Goal: Information Seeking & Learning: Learn about a topic

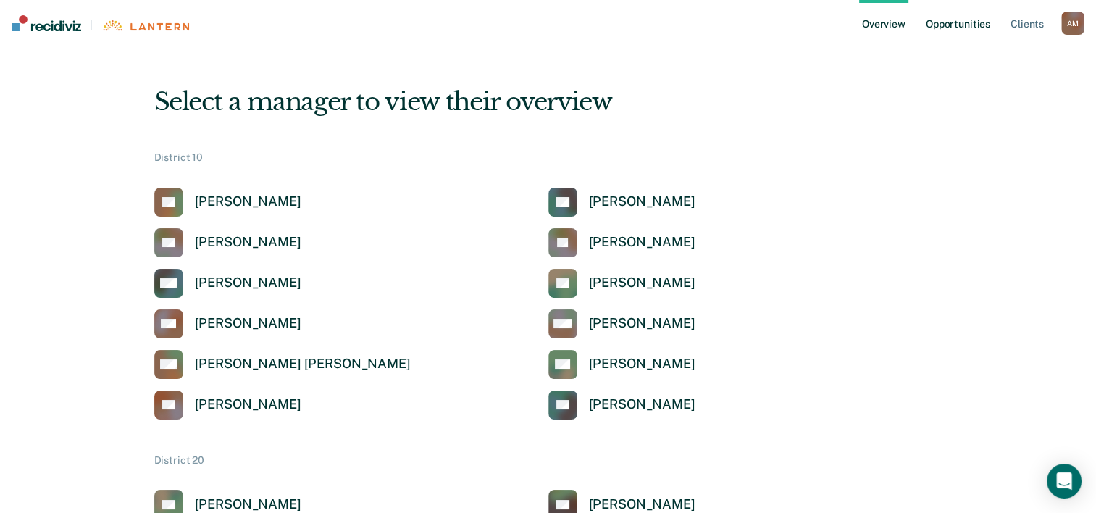
click at [971, 25] on link "Opportunities" at bounding box center [958, 23] width 70 height 46
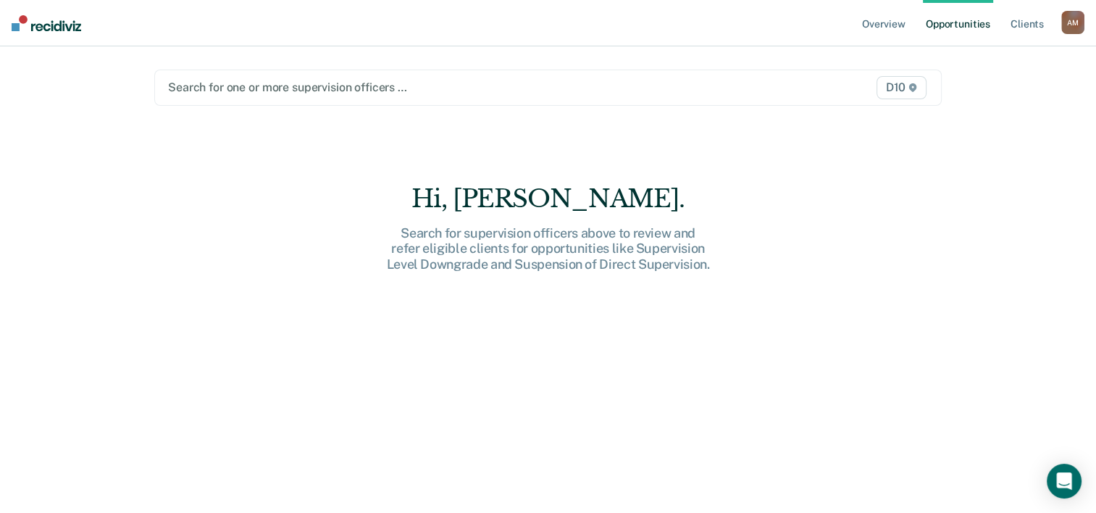
click at [454, 87] on div at bounding box center [433, 87] width 531 height 17
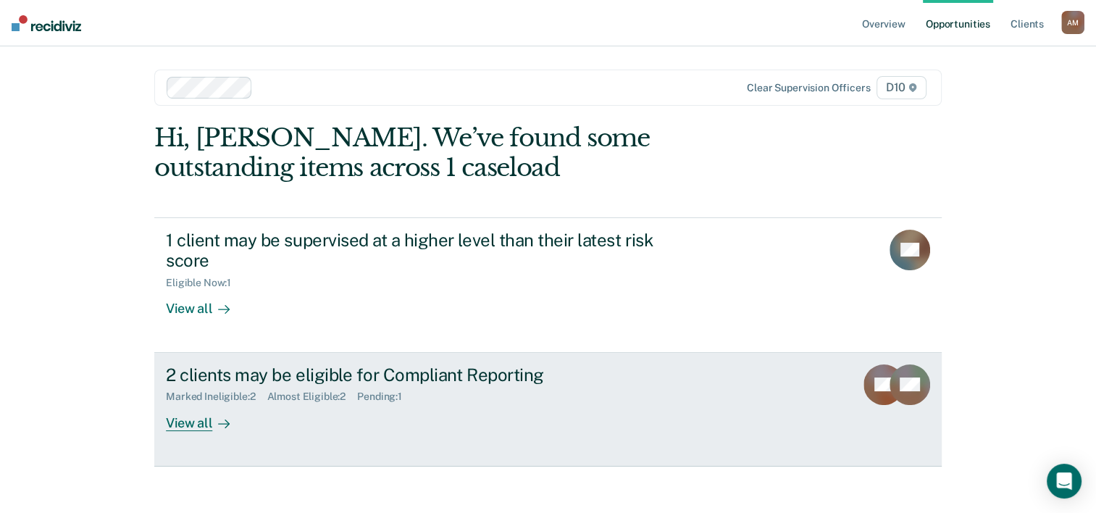
click at [187, 421] on div "View all" at bounding box center [206, 417] width 81 height 28
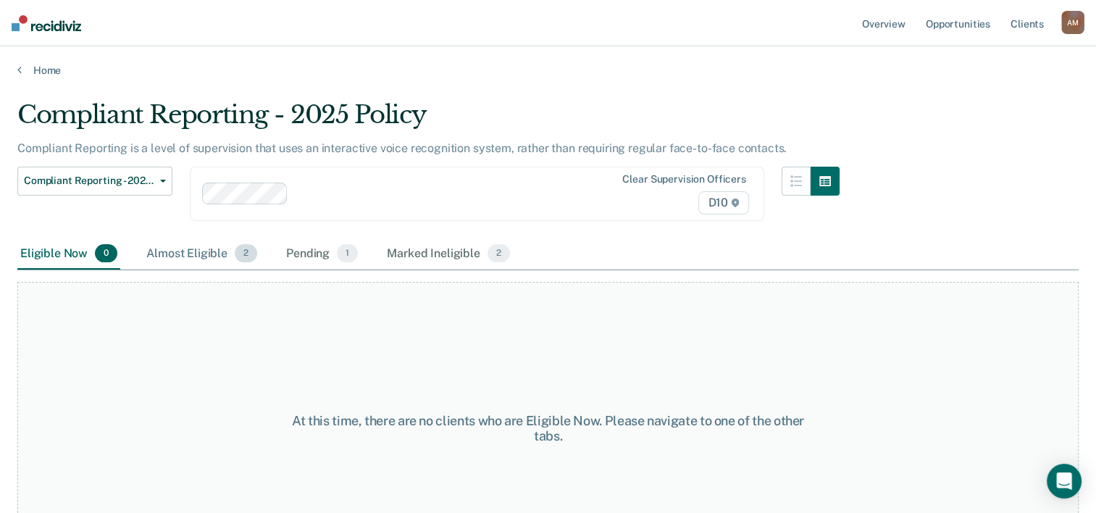
click at [182, 253] on div "Almost Eligible 2" at bounding box center [201, 254] width 117 height 32
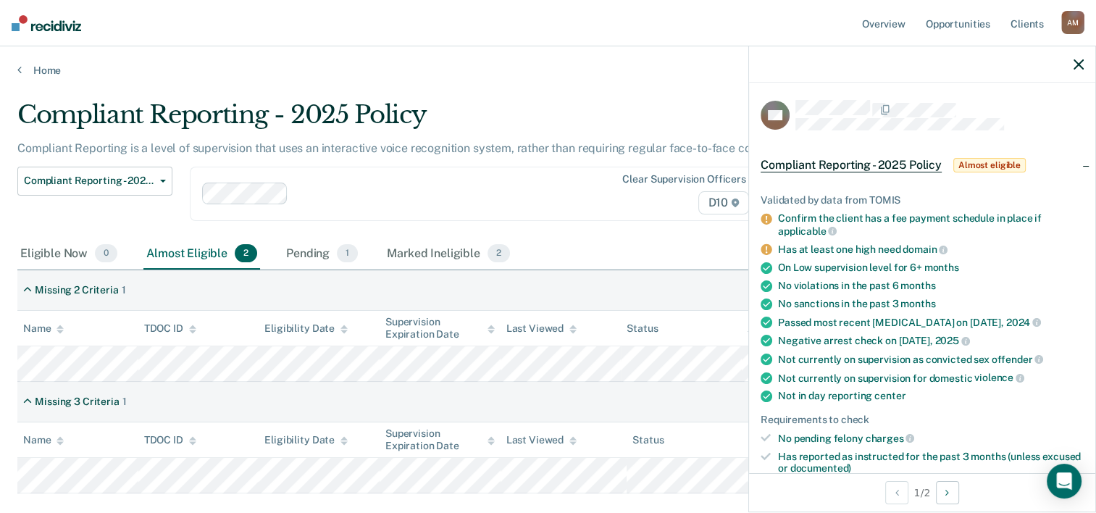
click at [639, 317] on th "Status" at bounding box center [681, 328] width 121 height 35
click at [620, 240] on div "Eligible Now 0 Almost Eligible 2 Pending 1 Marked Ineligible 2" at bounding box center [547, 254] width 1061 height 33
click at [592, 252] on div "Eligible Now 0 Almost Eligible 2 Pending 1 Marked Ineligible 2" at bounding box center [547, 254] width 1061 height 33
click at [1077, 68] on icon "button" at bounding box center [1078, 64] width 10 height 10
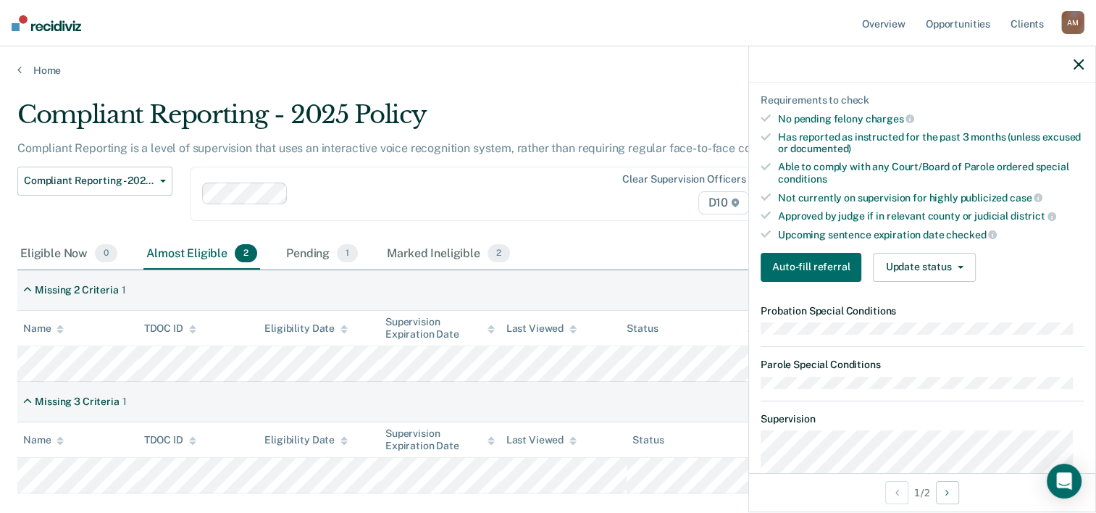
scroll to position [326, 0]
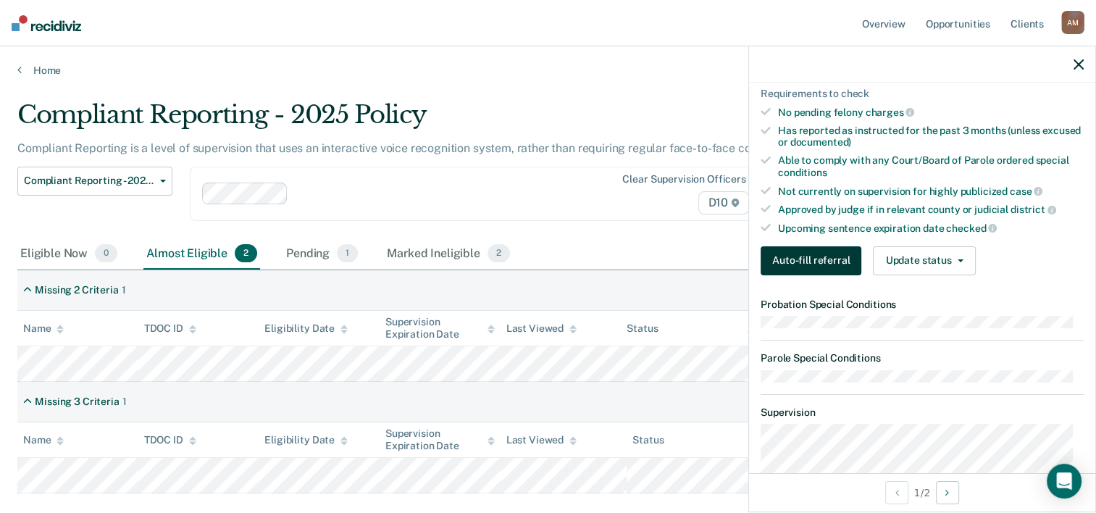
click at [819, 252] on button "Auto-fill referral" at bounding box center [810, 260] width 101 height 29
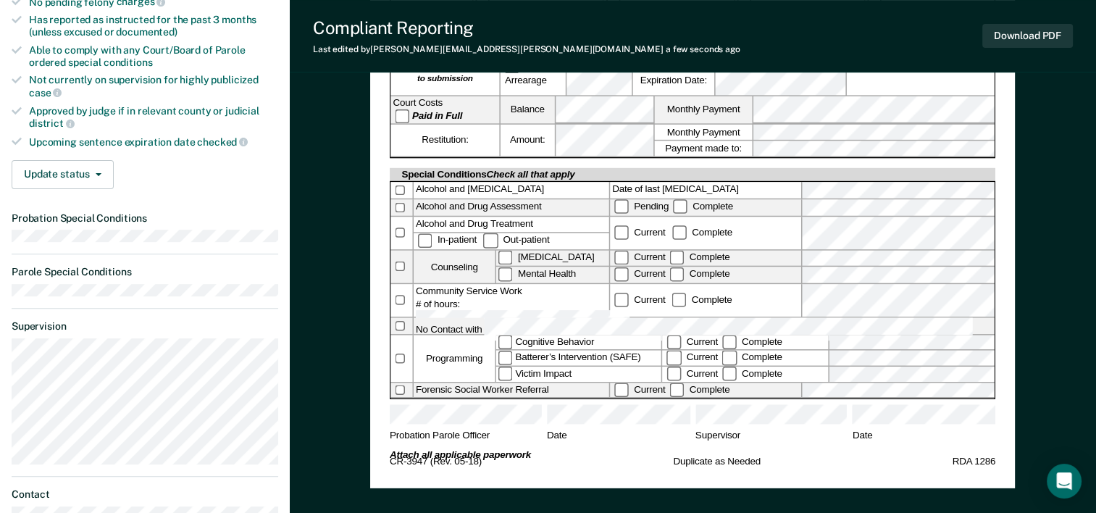
scroll to position [479, 0]
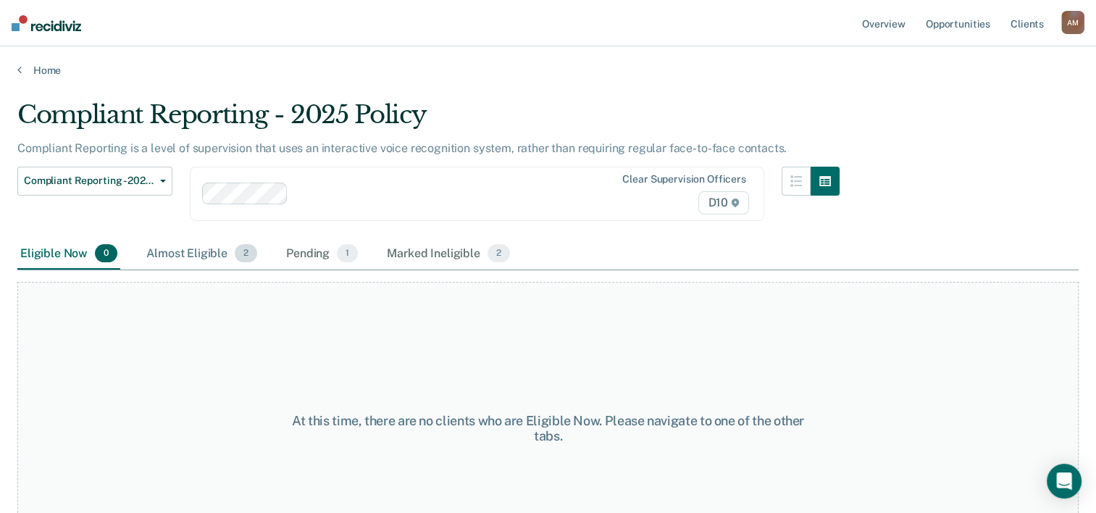
click at [198, 255] on div "Almost Eligible 2" at bounding box center [201, 254] width 117 height 32
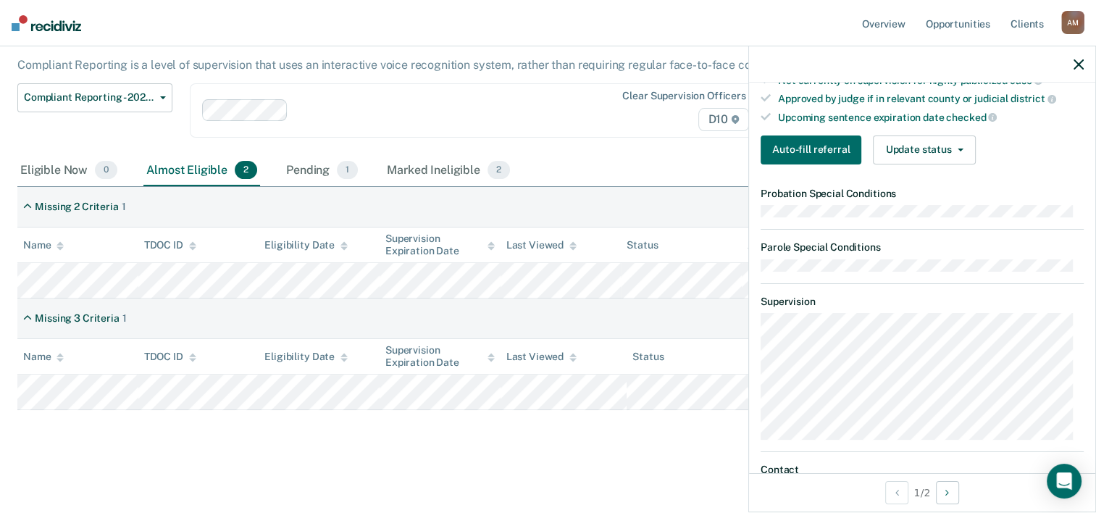
scroll to position [428, 0]
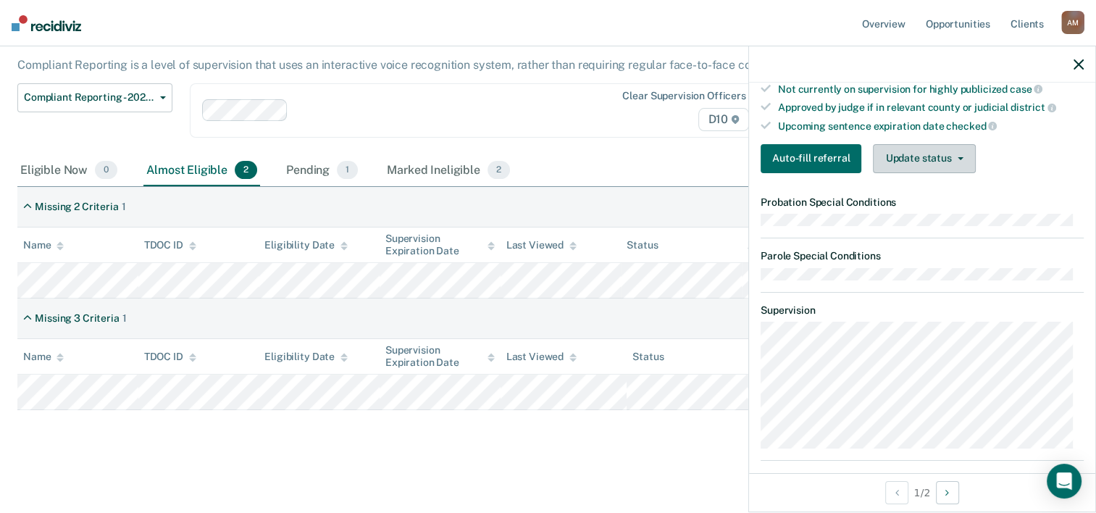
click at [957, 157] on icon "button" at bounding box center [960, 158] width 6 height 3
click at [416, 171] on div "Marked Ineligible 2" at bounding box center [448, 171] width 129 height 32
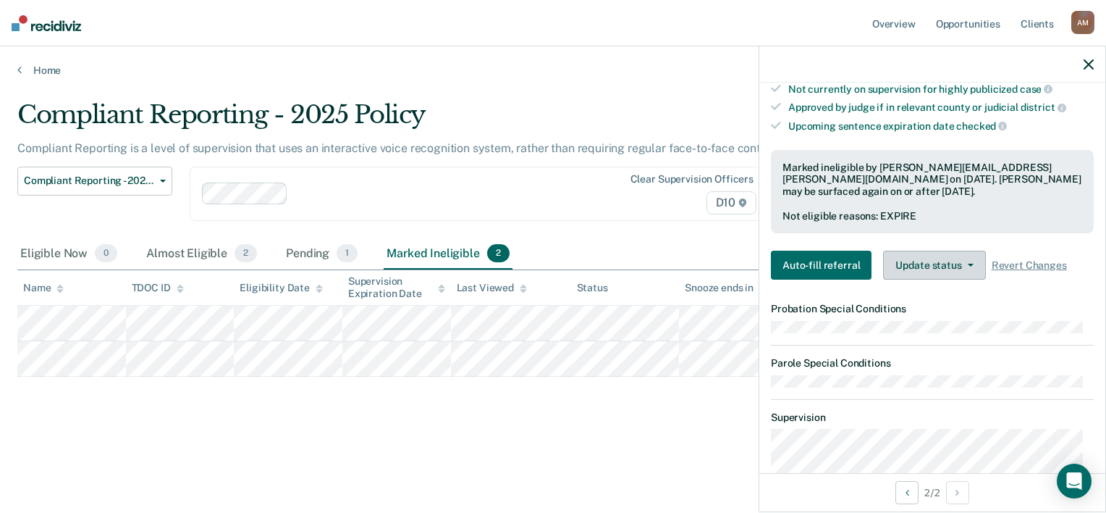
click at [962, 264] on span "button" at bounding box center [968, 265] width 12 height 3
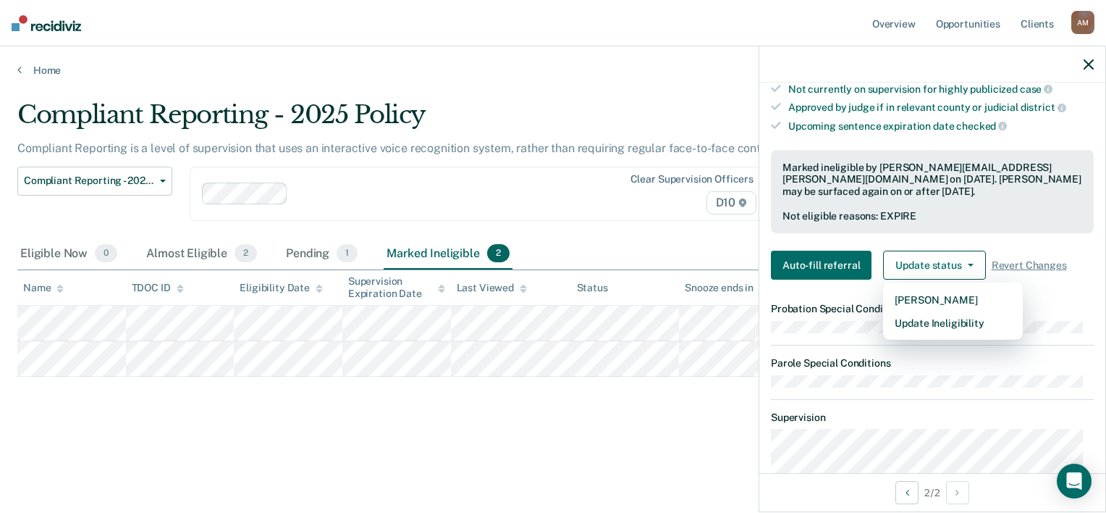
click at [718, 423] on div "Compliant Reporting - 2025 Policy Compliant Reporting is a level of supervision…" at bounding box center [553, 275] width 1072 height 350
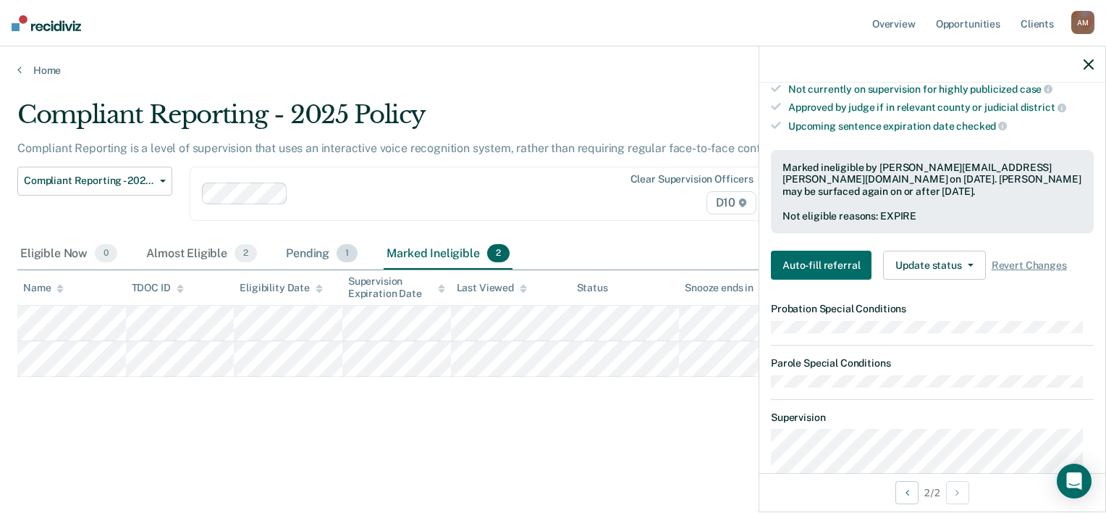
click at [308, 256] on div "Pending 1" at bounding box center [321, 254] width 77 height 32
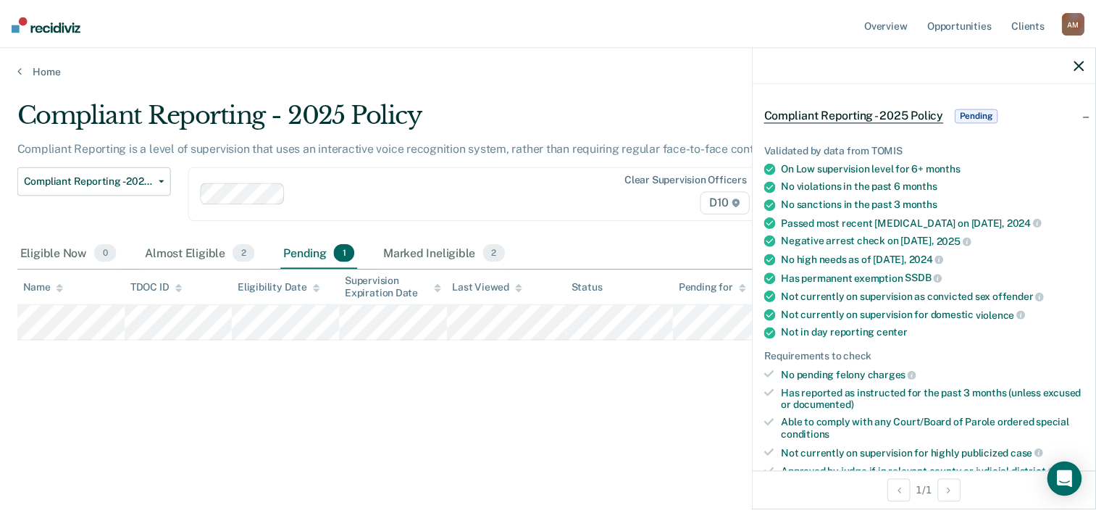
scroll to position [0, 0]
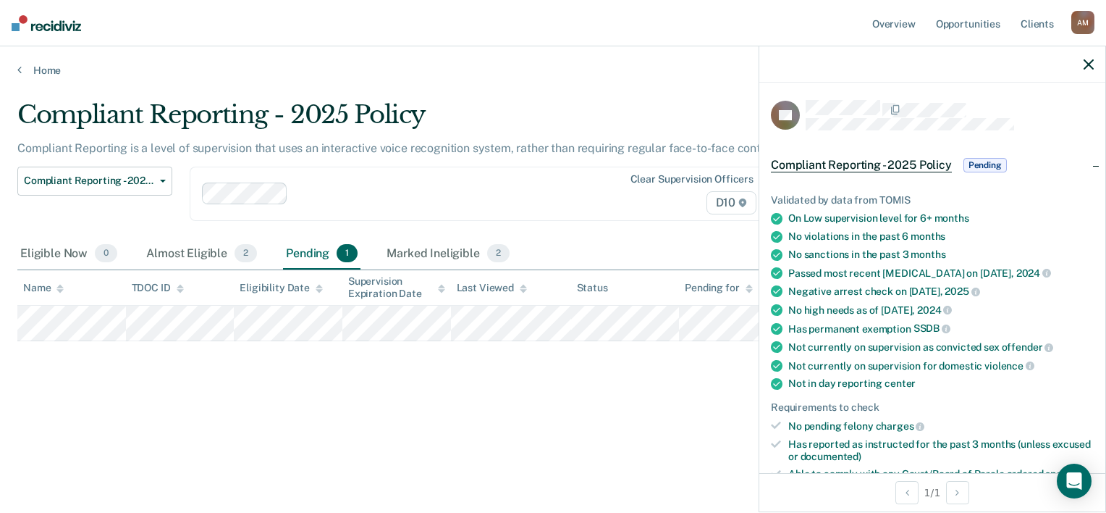
click at [1089, 62] on icon "button" at bounding box center [1089, 64] width 10 height 10
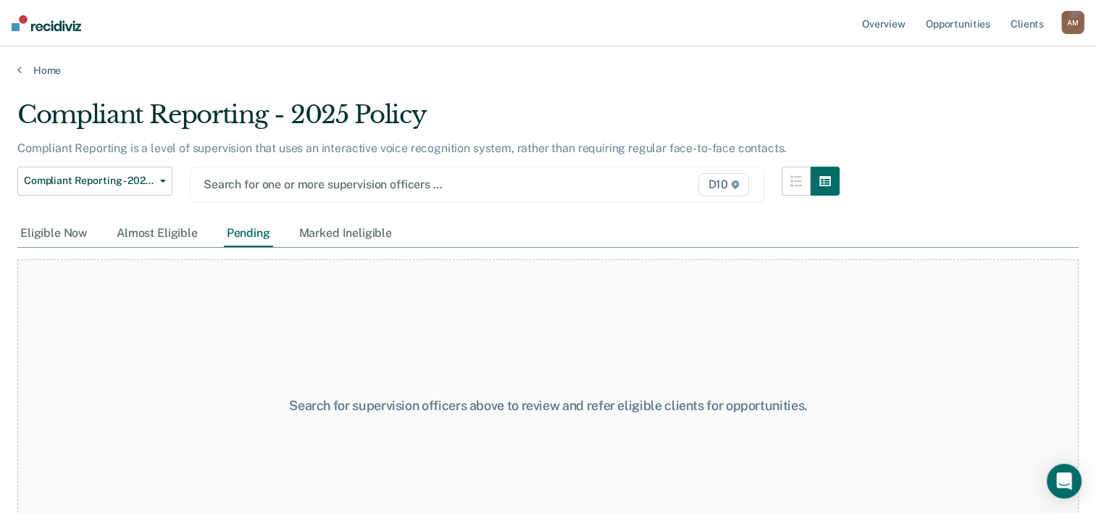
click at [571, 194] on div "Search for one or more supervision officers … D10" at bounding box center [477, 185] width 574 height 36
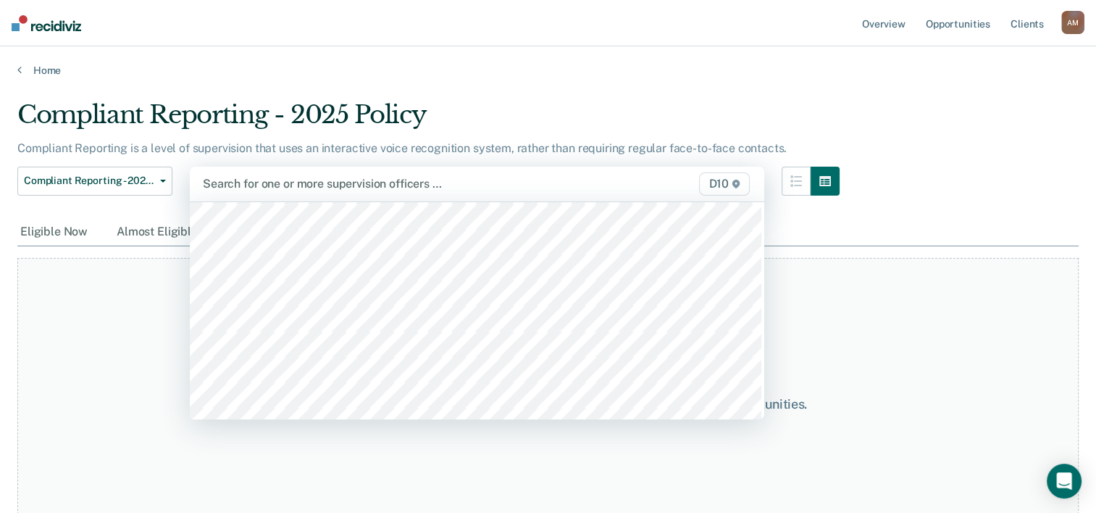
scroll to position [322, 0]
click at [602, 180] on div "D10" at bounding box center [669, 183] width 165 height 23
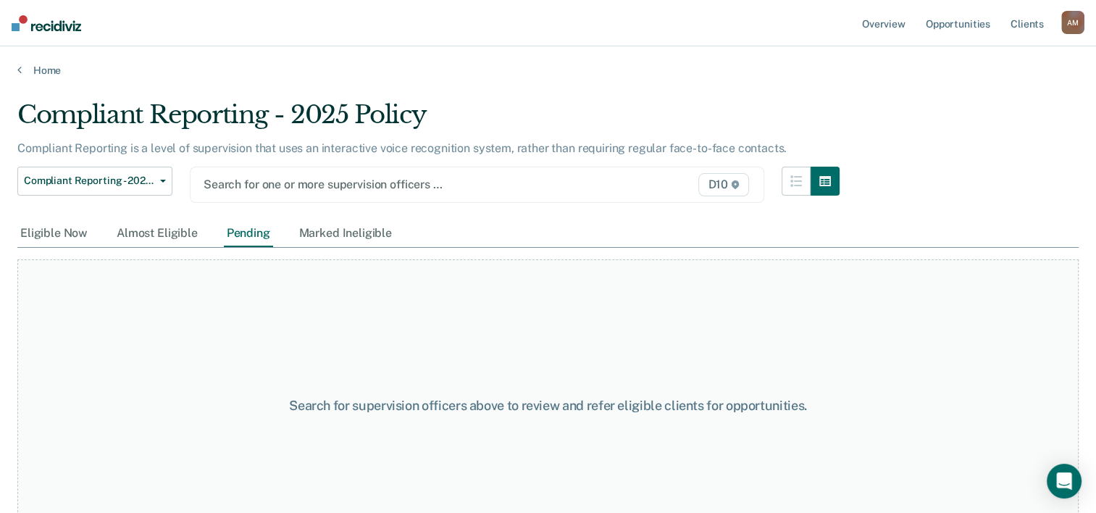
click at [652, 183] on div "D10" at bounding box center [669, 184] width 165 height 23
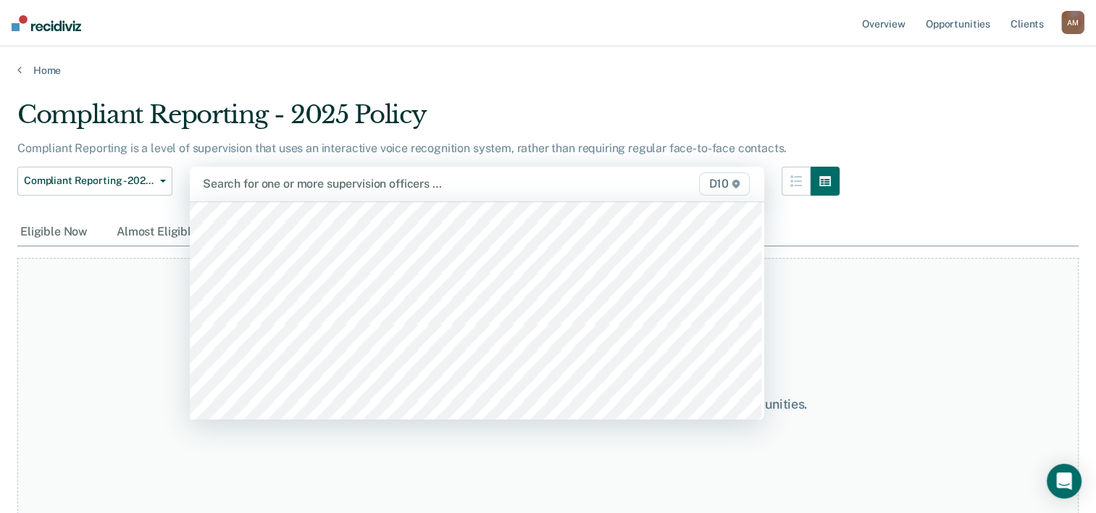
scroll to position [965, 0]
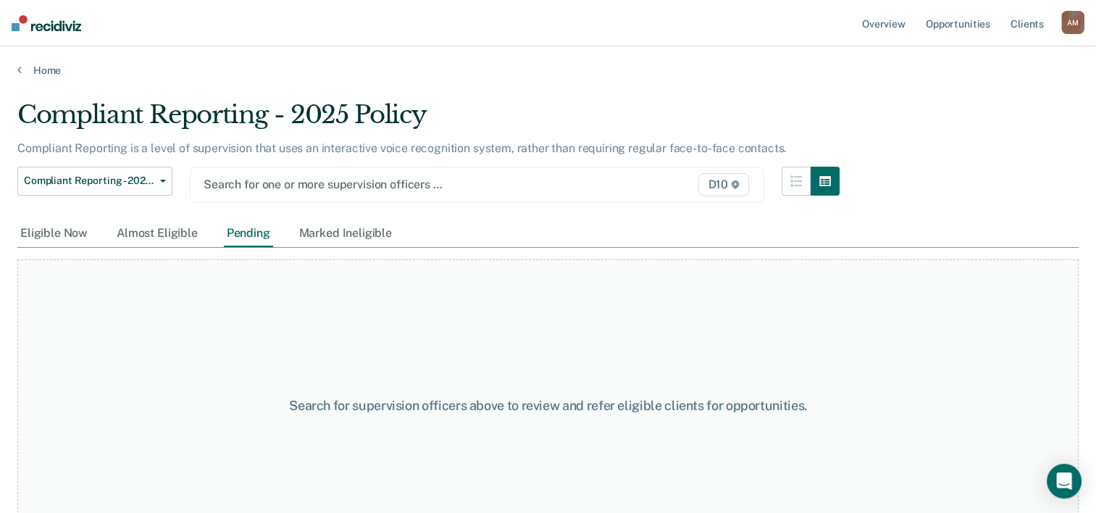
click at [567, 178] on div at bounding box center [394, 184] width 382 height 17
click at [62, 242] on div "Eligible Now" at bounding box center [53, 233] width 73 height 27
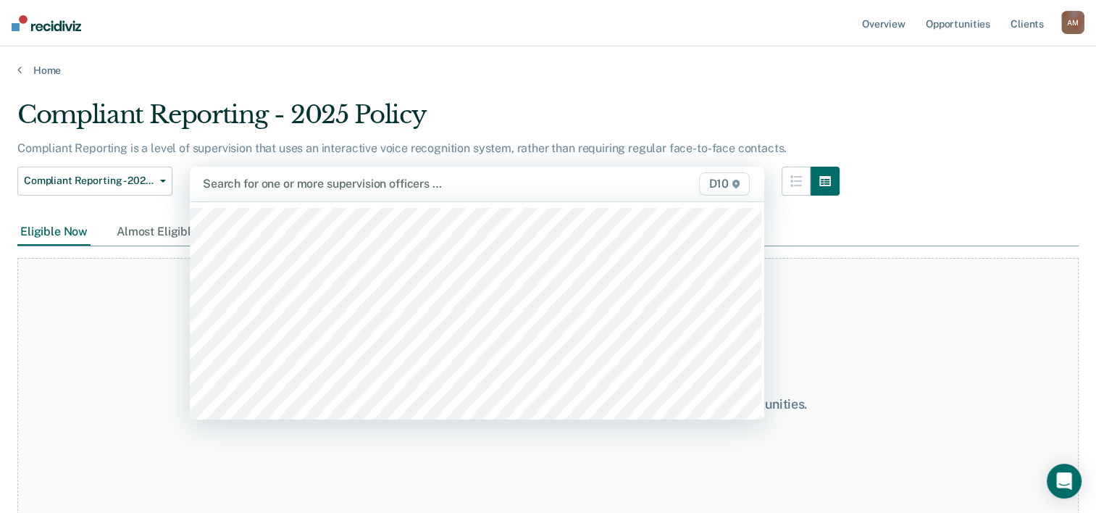
click at [586, 184] on div at bounding box center [394, 183] width 383 height 17
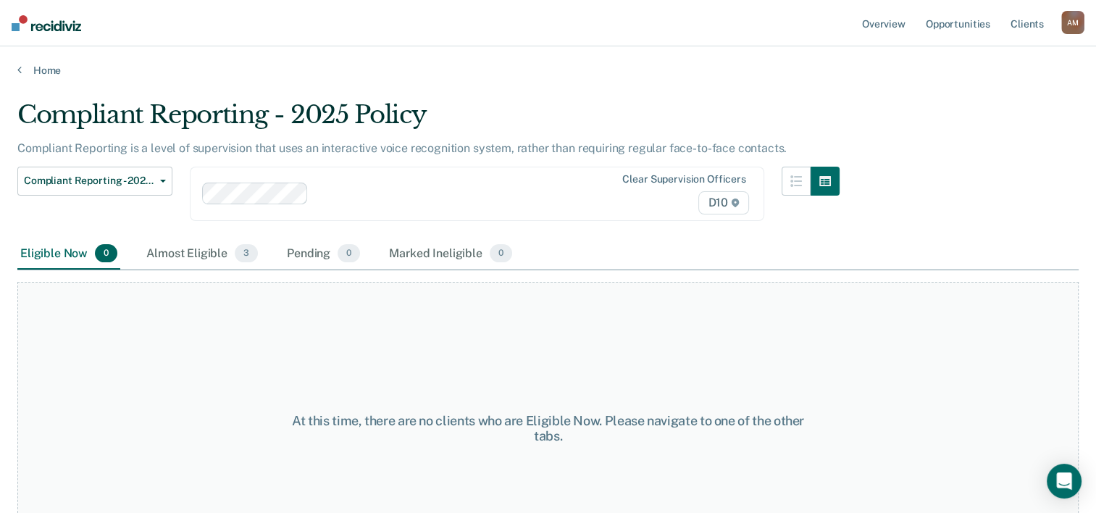
click at [41, 254] on div "Eligible Now 0" at bounding box center [68, 254] width 103 height 32
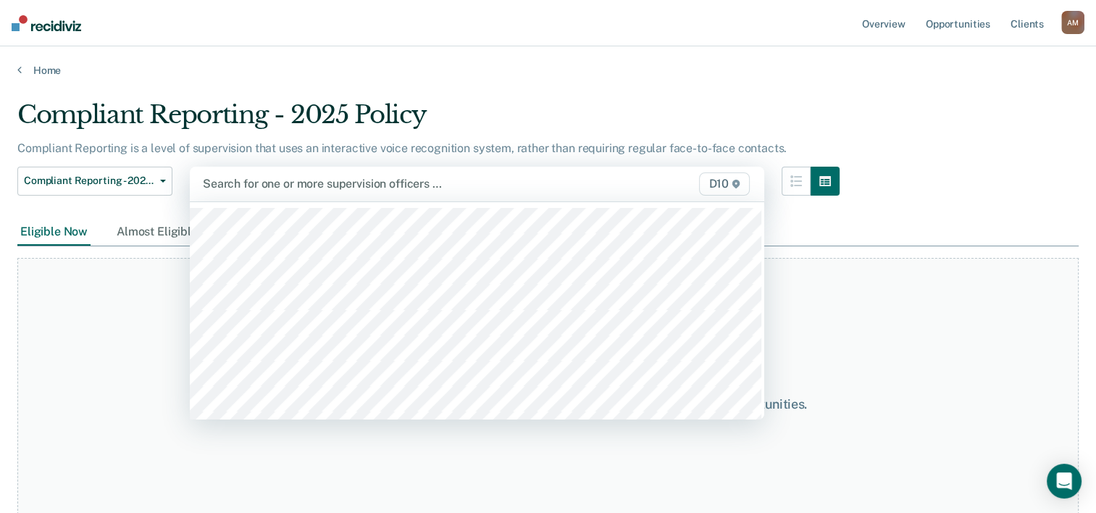
click at [637, 182] on div "D10" at bounding box center [669, 183] width 165 height 23
click at [535, 188] on div at bounding box center [394, 183] width 383 height 17
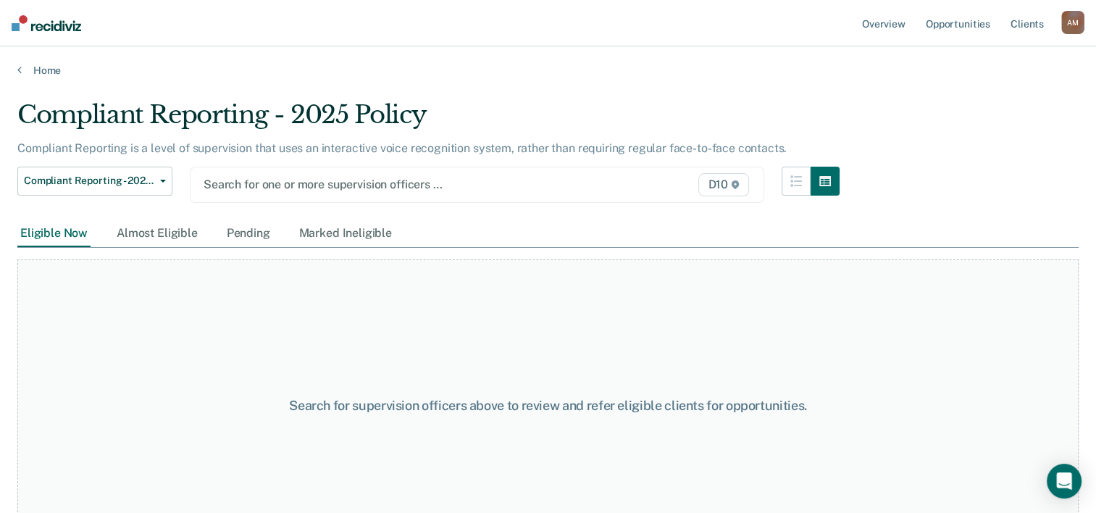
click at [604, 177] on div "D10" at bounding box center [669, 184] width 165 height 23
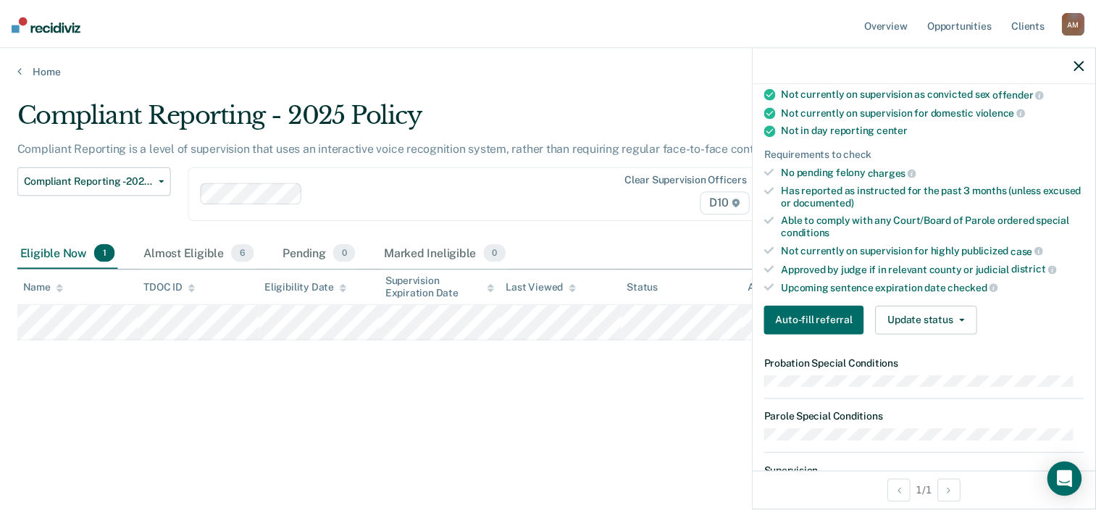
scroll to position [255, 0]
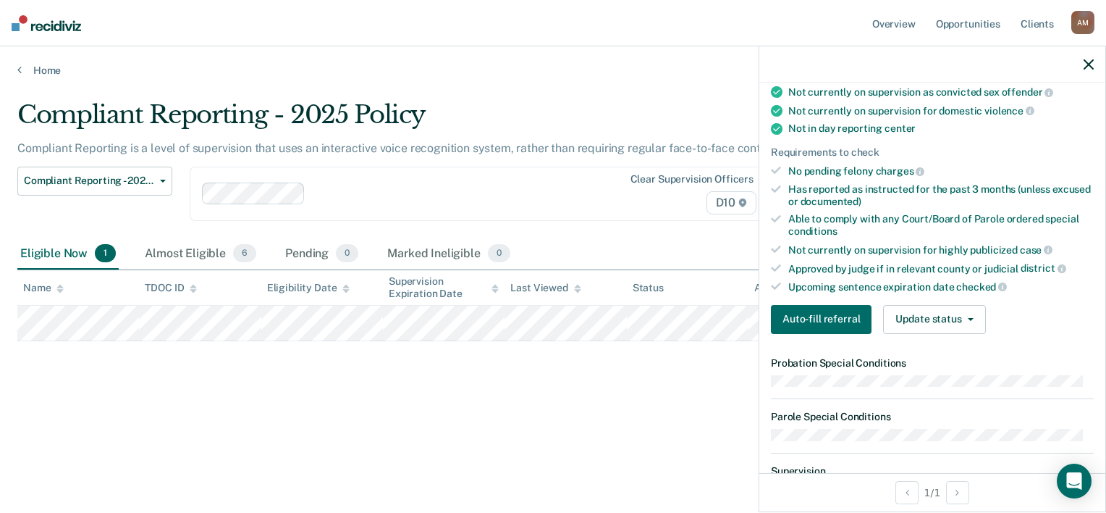
click at [686, 405] on div "Compliant Reporting - 2025 Policy Compliant Reporting is a level of supervision…" at bounding box center [553, 275] width 1072 height 350
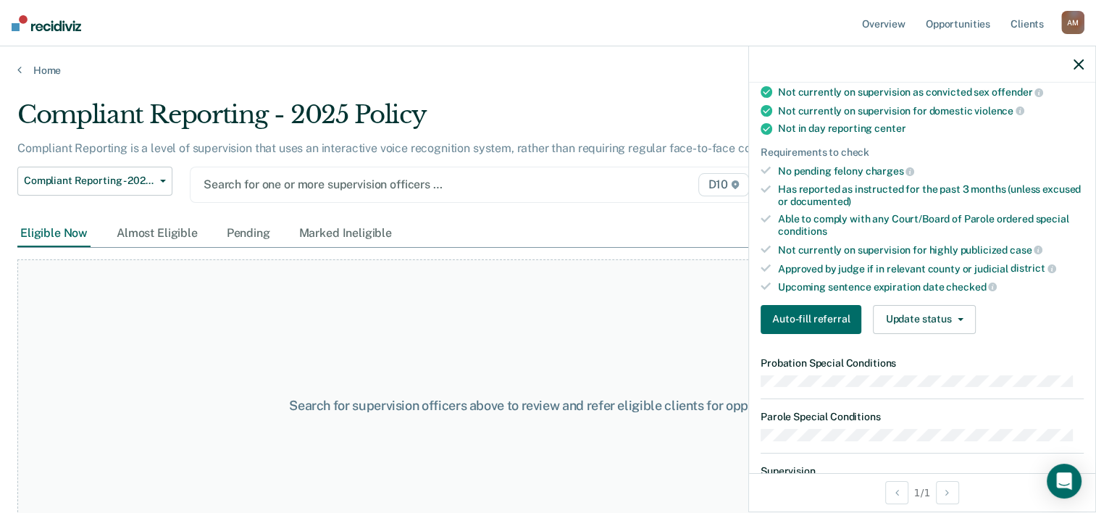
click at [1075, 63] on icon "button" at bounding box center [1078, 64] width 10 height 10
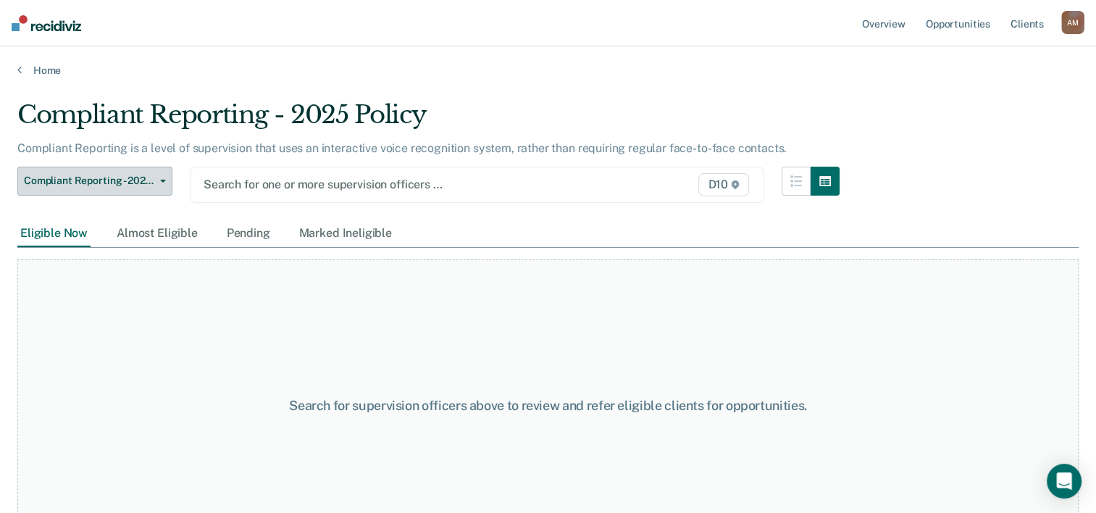
click at [167, 175] on button "Compliant Reporting - 2025 Policy" at bounding box center [94, 181] width 155 height 29
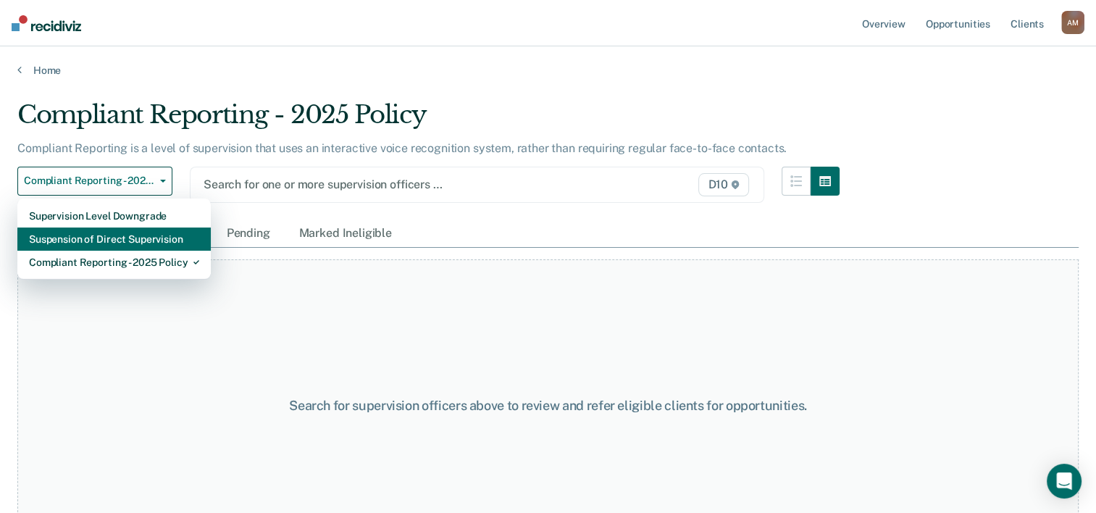
click at [138, 238] on div "Suspension of Direct Supervision" at bounding box center [114, 238] width 170 height 23
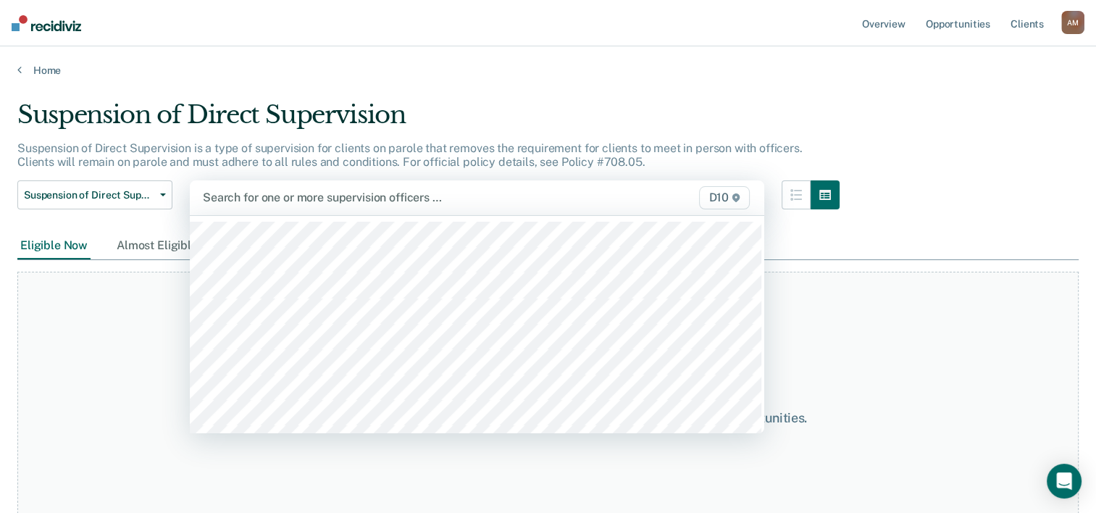
click at [595, 197] on div "D10" at bounding box center [669, 197] width 165 height 23
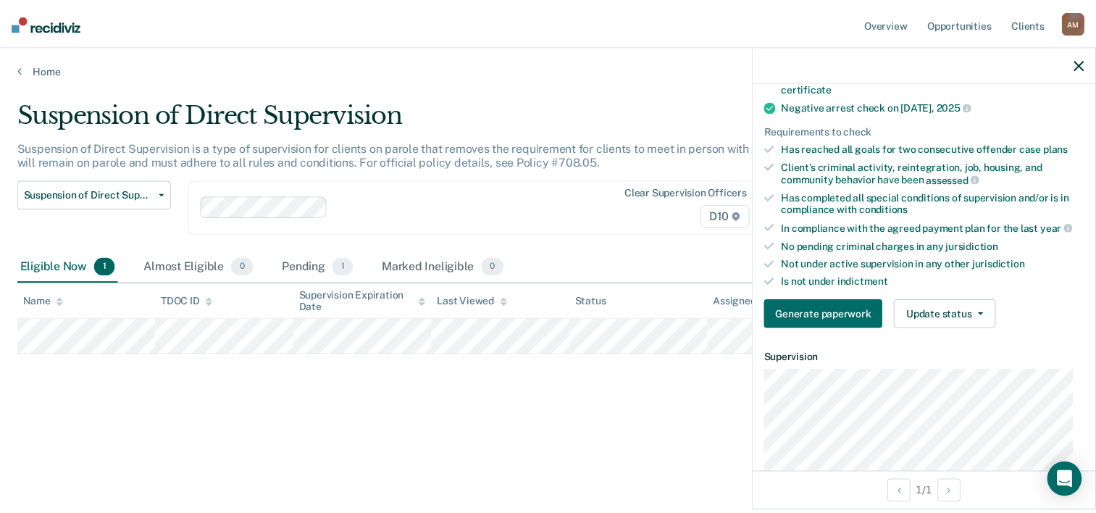
scroll to position [345, 0]
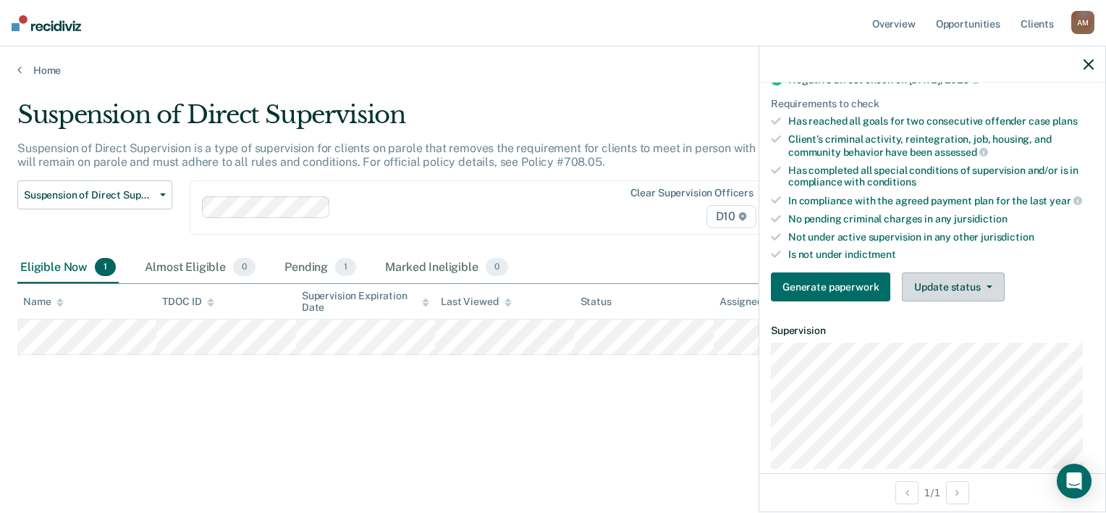
click at [991, 285] on button "Update status" at bounding box center [953, 286] width 102 height 29
click at [1056, 249] on div "Is not under indictment" at bounding box center [942, 254] width 306 height 12
click at [1087, 66] on icon "button" at bounding box center [1089, 64] width 10 height 10
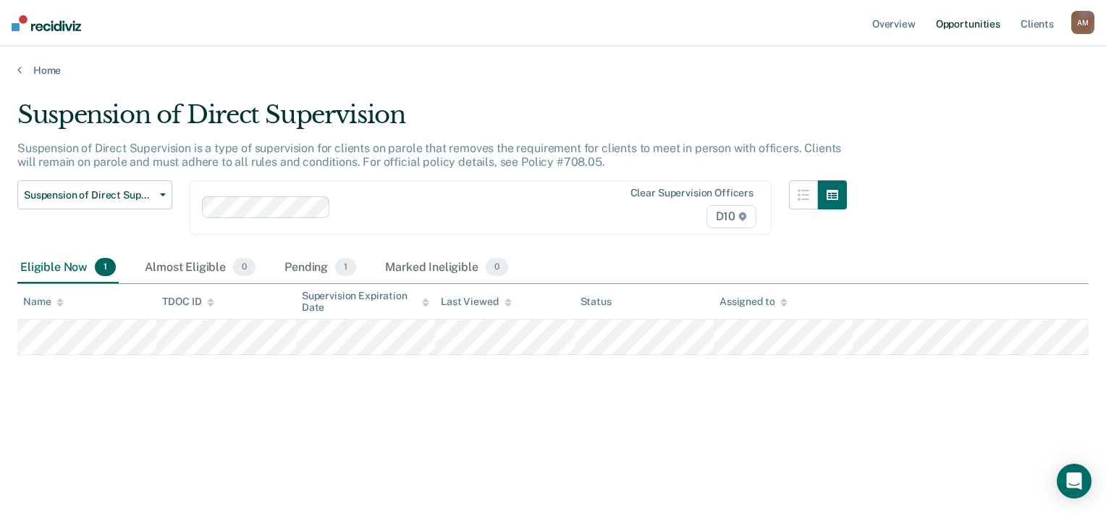
click at [976, 26] on link "Opportunities" at bounding box center [968, 23] width 70 height 46
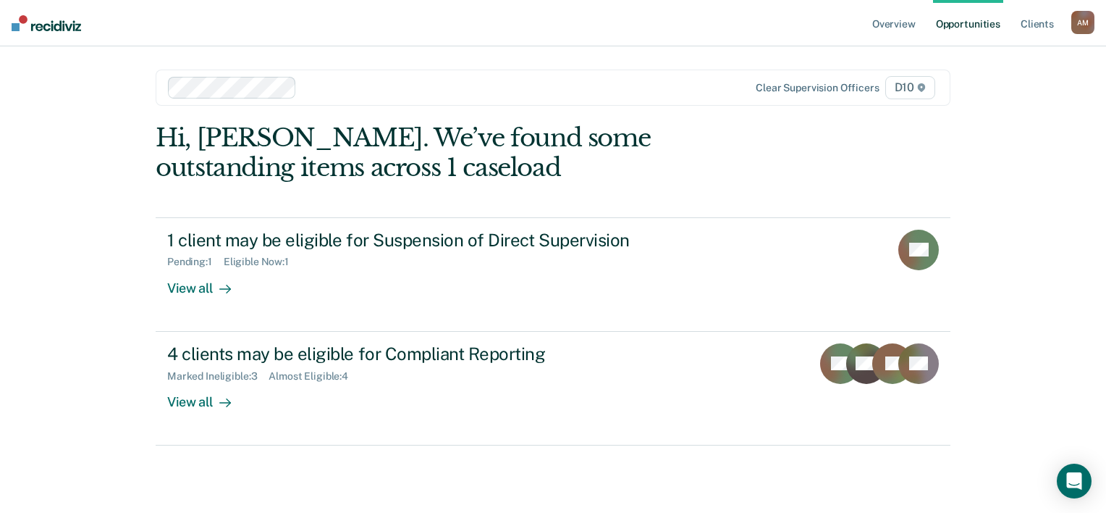
click at [302, 122] on main "Clear supervision officers D10 Hi, [PERSON_NAME]. We’ve found some outstanding …" at bounding box center [553, 262] width 830 height 432
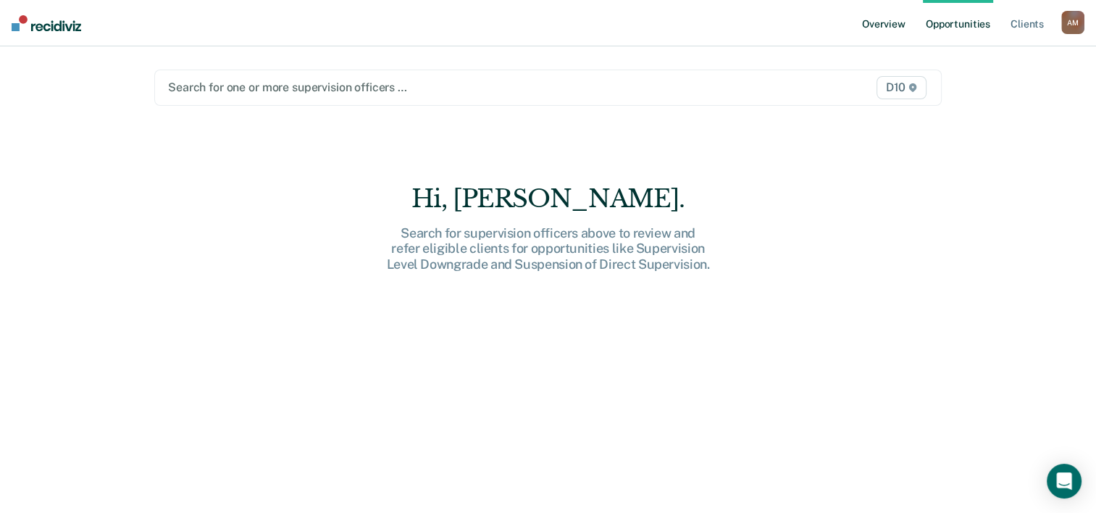
click at [889, 17] on link "Overview" at bounding box center [883, 23] width 49 height 46
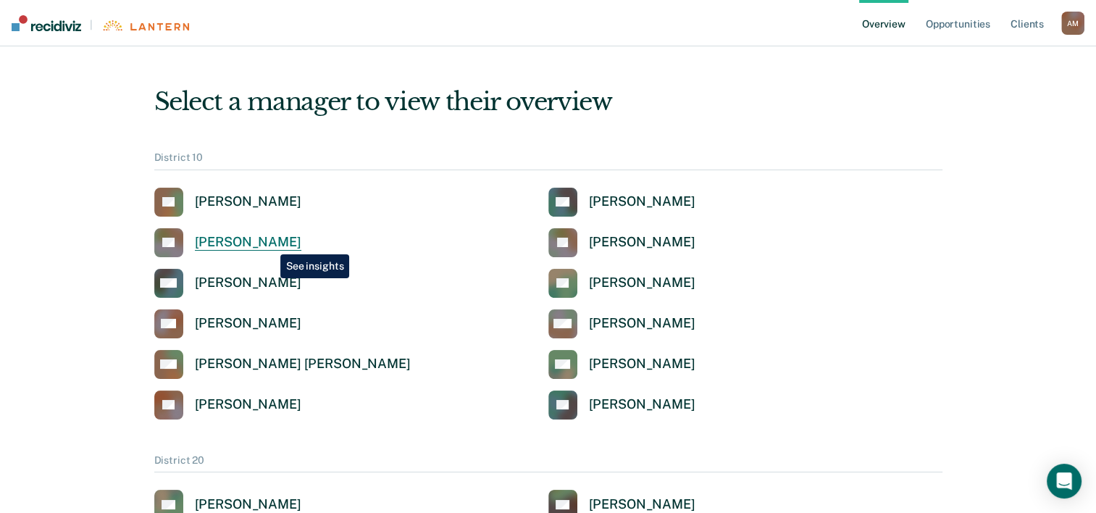
click at [269, 243] on div "[PERSON_NAME]" at bounding box center [248, 242] width 106 height 17
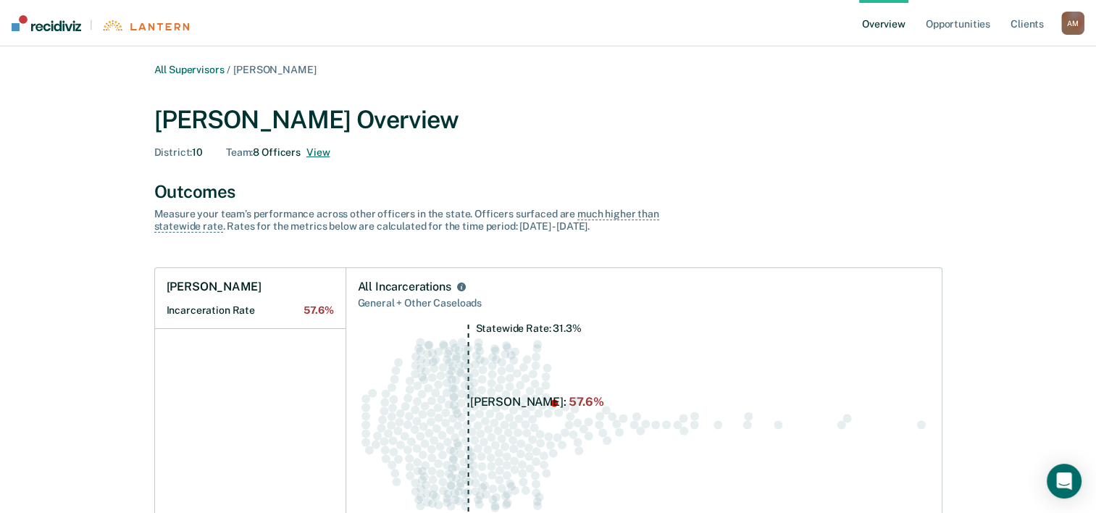
click at [320, 154] on button "View" at bounding box center [317, 152] width 23 height 12
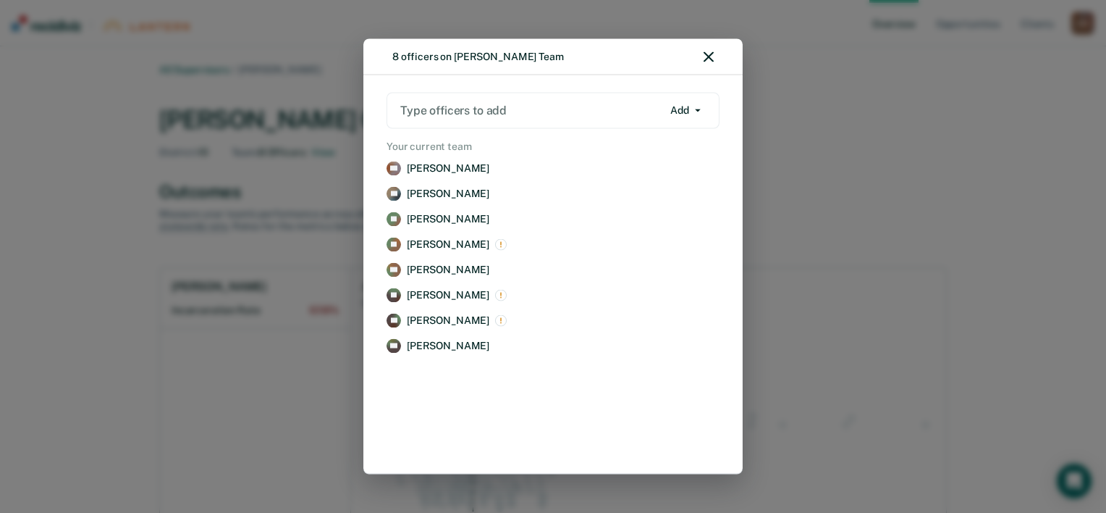
click at [710, 61] on icon "button" at bounding box center [709, 57] width 10 height 10
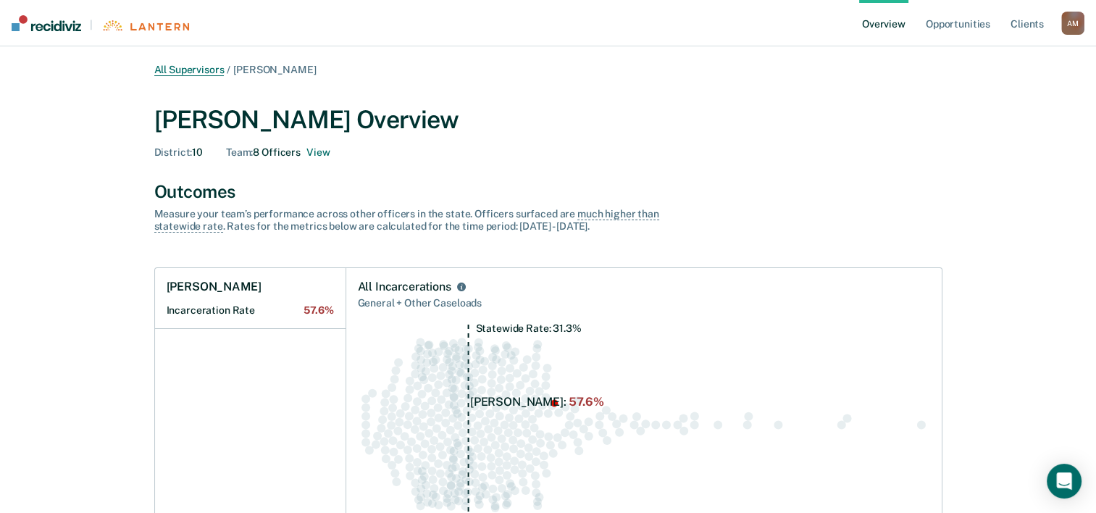
click at [206, 68] on link "All Supervisors" at bounding box center [189, 70] width 70 height 12
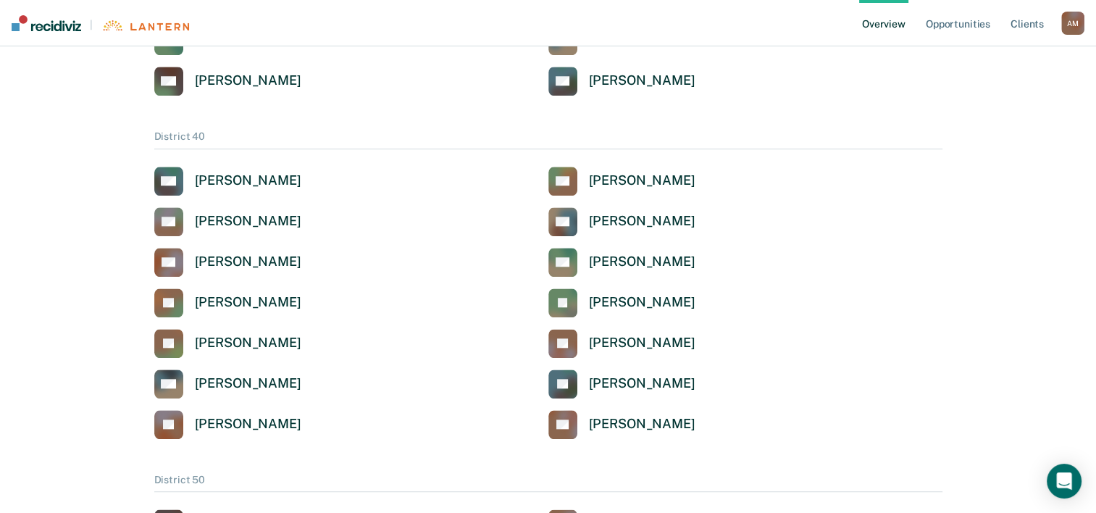
scroll to position [1398, 0]
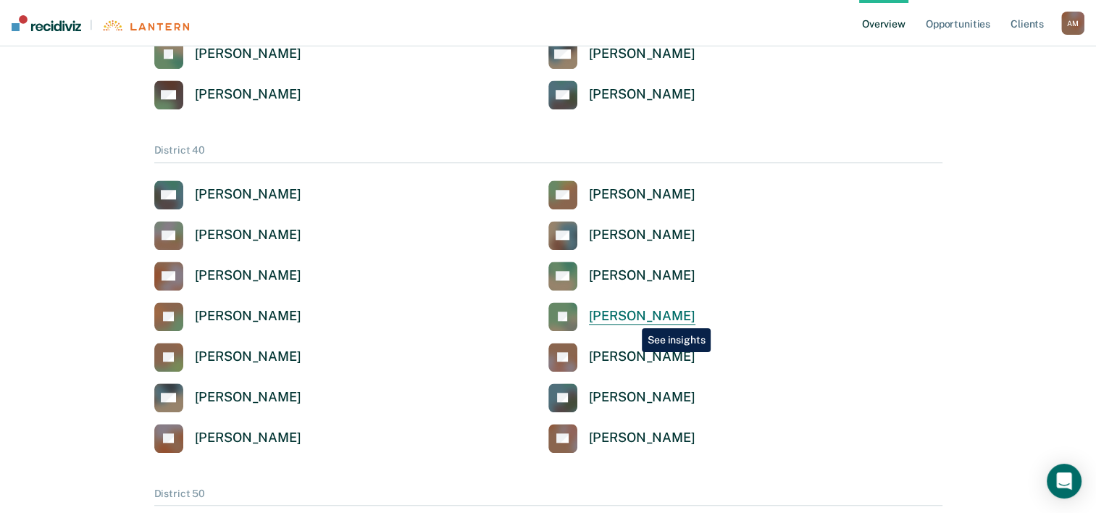
click at [631, 317] on div "[PERSON_NAME]" at bounding box center [642, 316] width 106 height 17
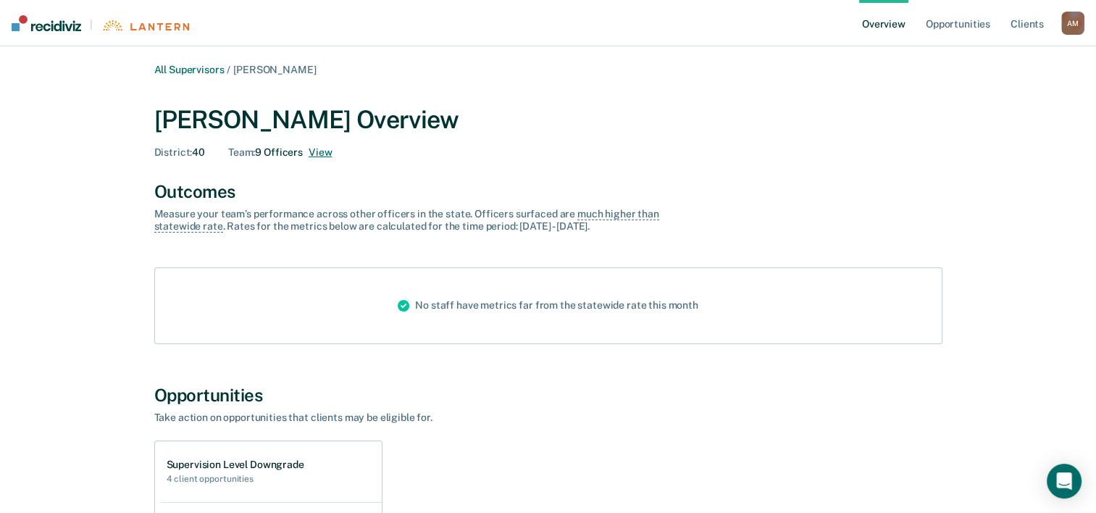
click at [319, 152] on button "View" at bounding box center [319, 152] width 23 height 12
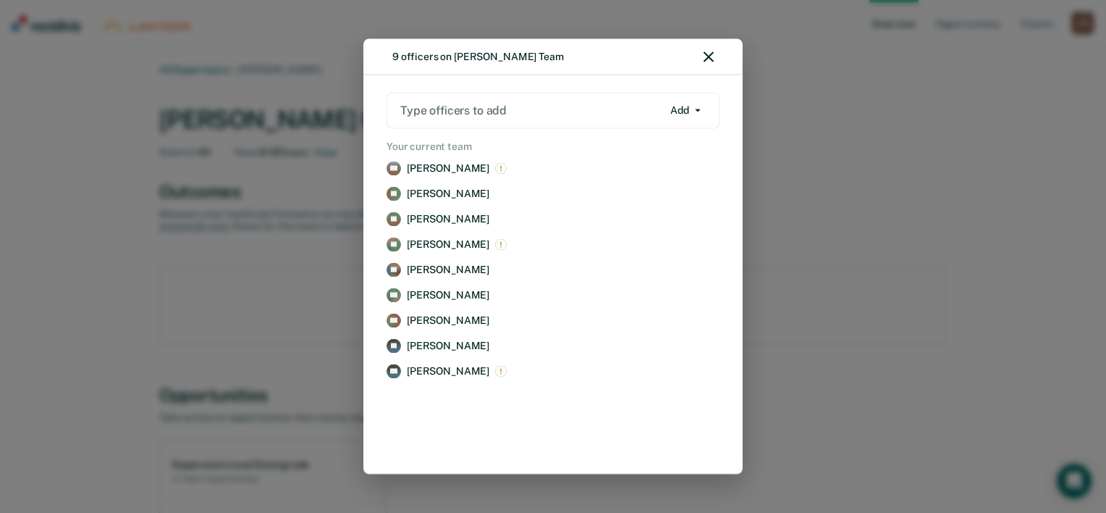
click at [698, 109] on icon "button" at bounding box center [698, 110] width 6 height 3
click at [604, 72] on div "9 officers on [PERSON_NAME] Team" at bounding box center [553, 57] width 379 height 36
click at [710, 56] on icon "button" at bounding box center [709, 57] width 10 height 10
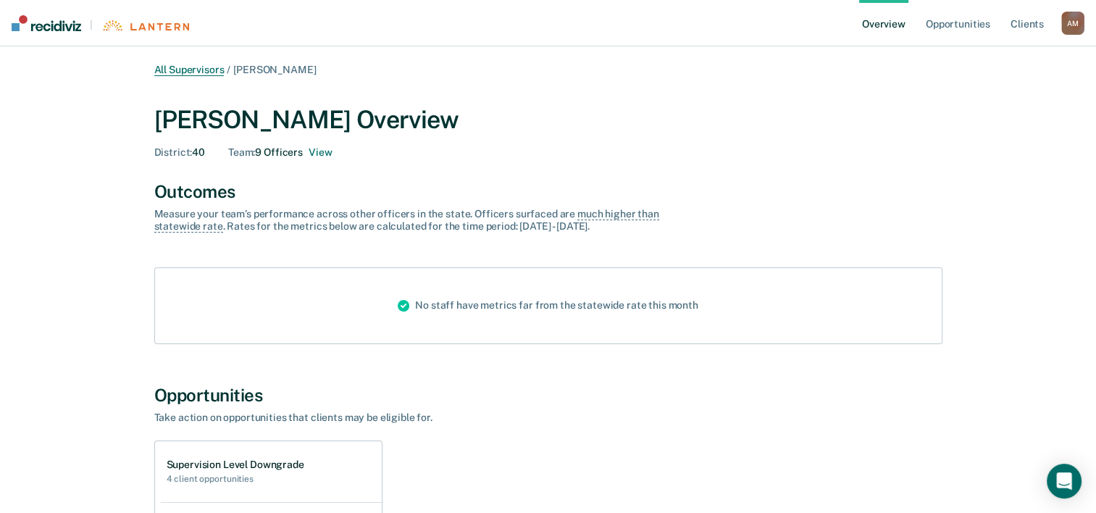
click at [203, 69] on link "All Supervisors" at bounding box center [189, 70] width 70 height 12
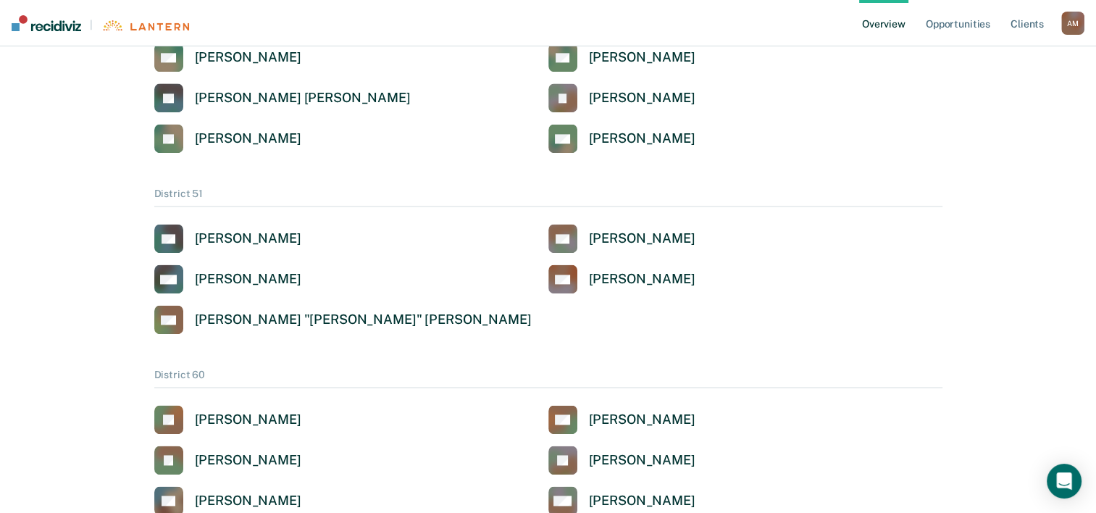
scroll to position [1964, 0]
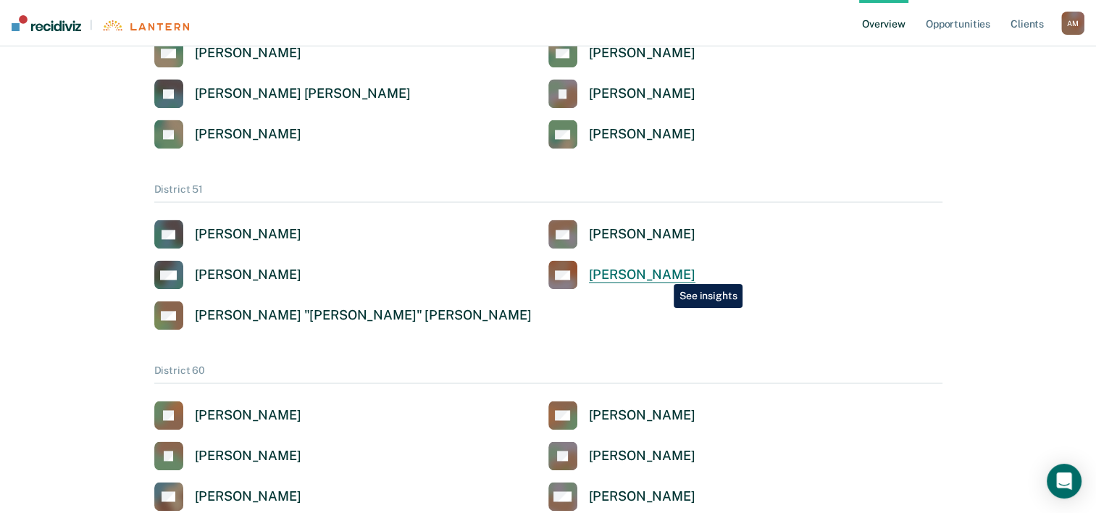
click at [663, 273] on div "[PERSON_NAME]" at bounding box center [642, 274] width 106 height 17
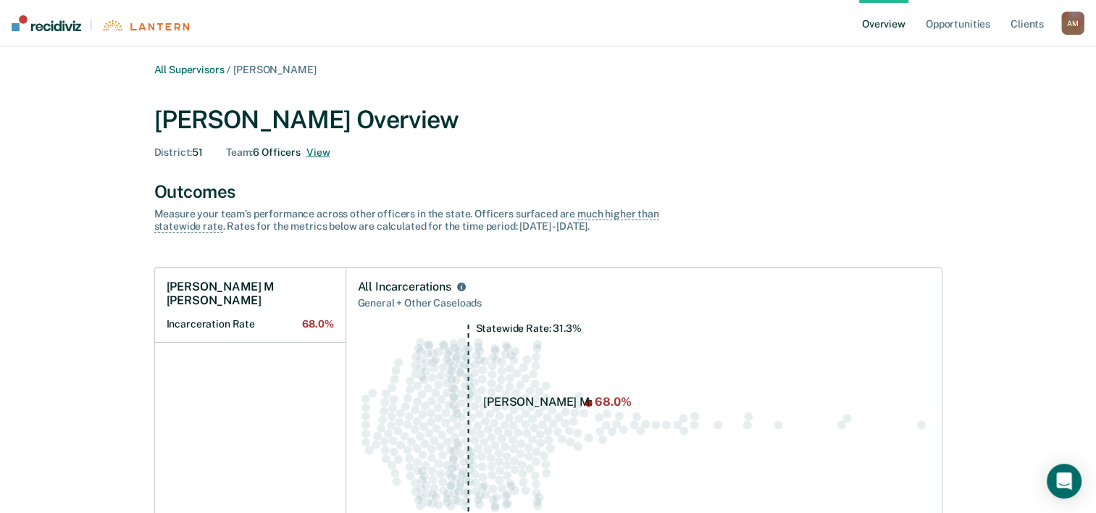
click at [316, 154] on button "View" at bounding box center [317, 152] width 23 height 12
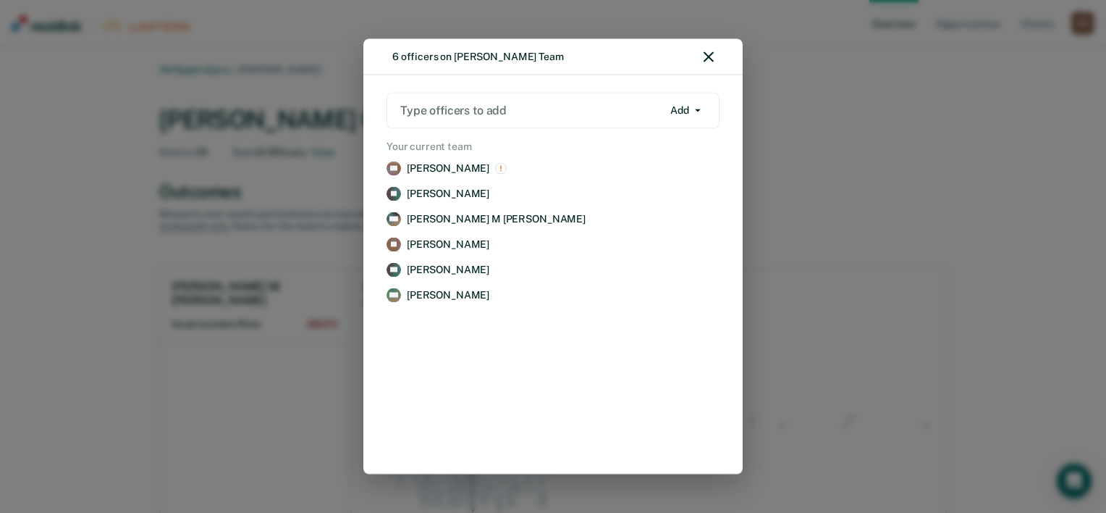
click at [709, 57] on icon "button" at bounding box center [709, 57] width 10 height 10
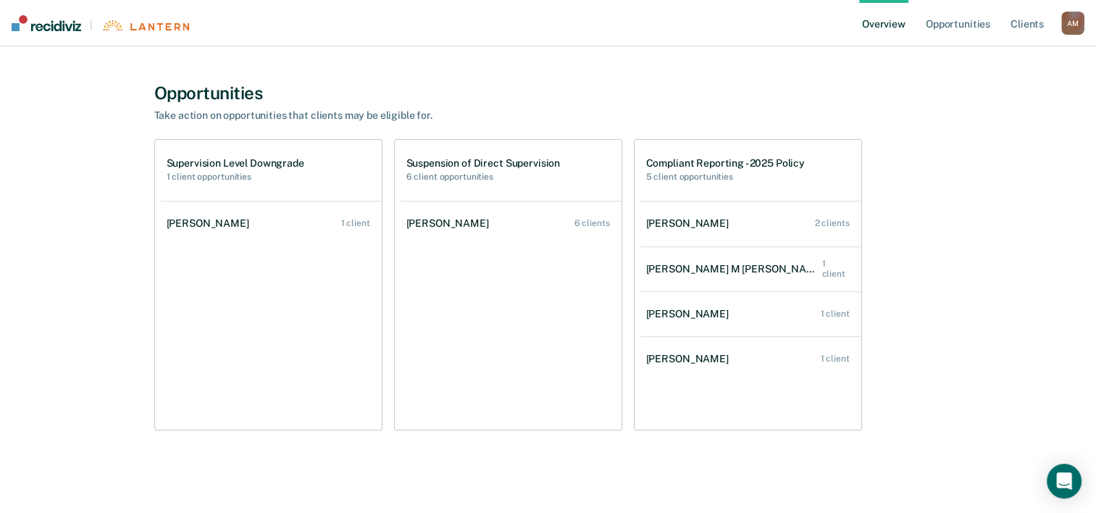
scroll to position [497, 0]
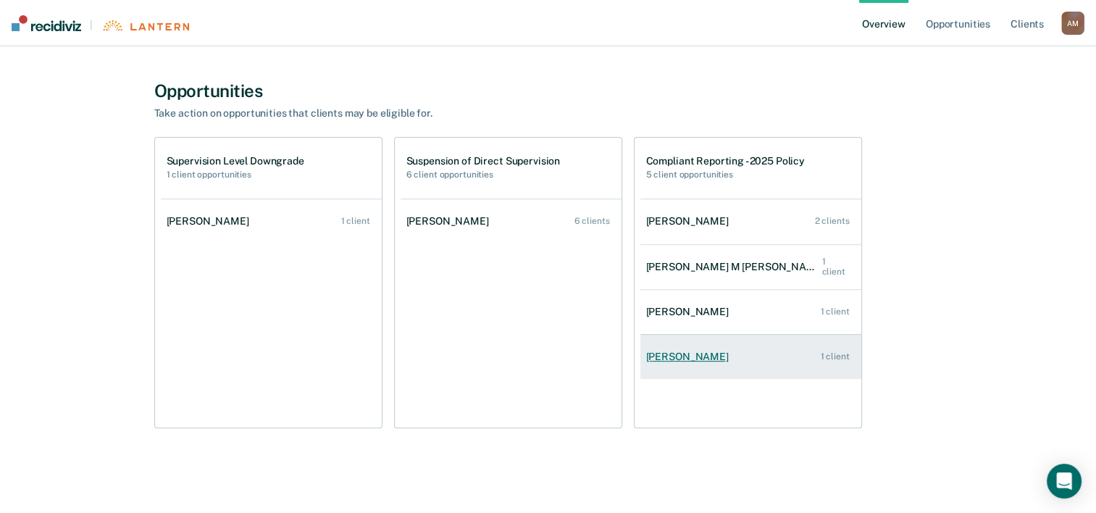
click at [689, 348] on link "[PERSON_NAME] 1 client" at bounding box center [750, 356] width 221 height 41
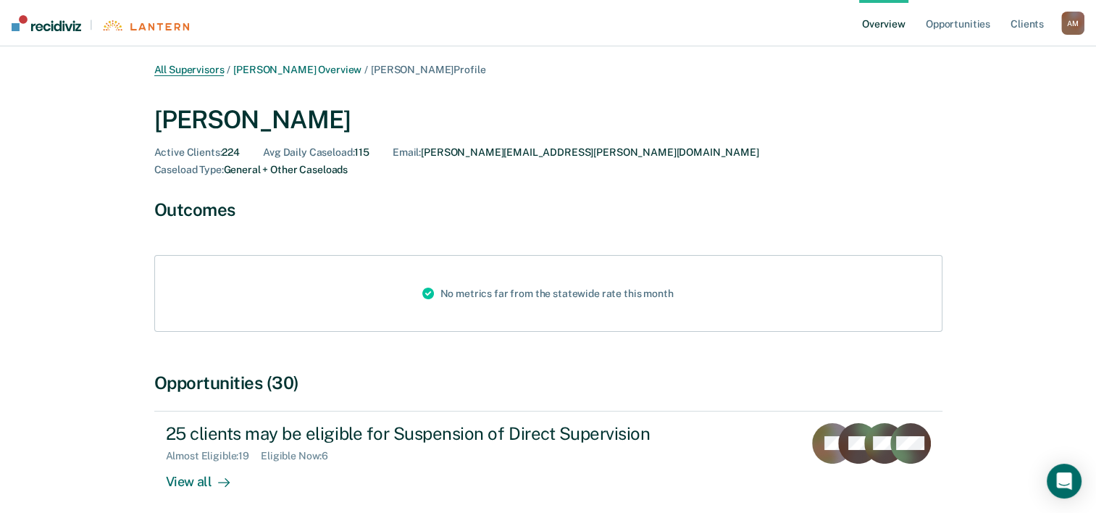
click at [196, 73] on link "All Supervisors" at bounding box center [189, 70] width 70 height 12
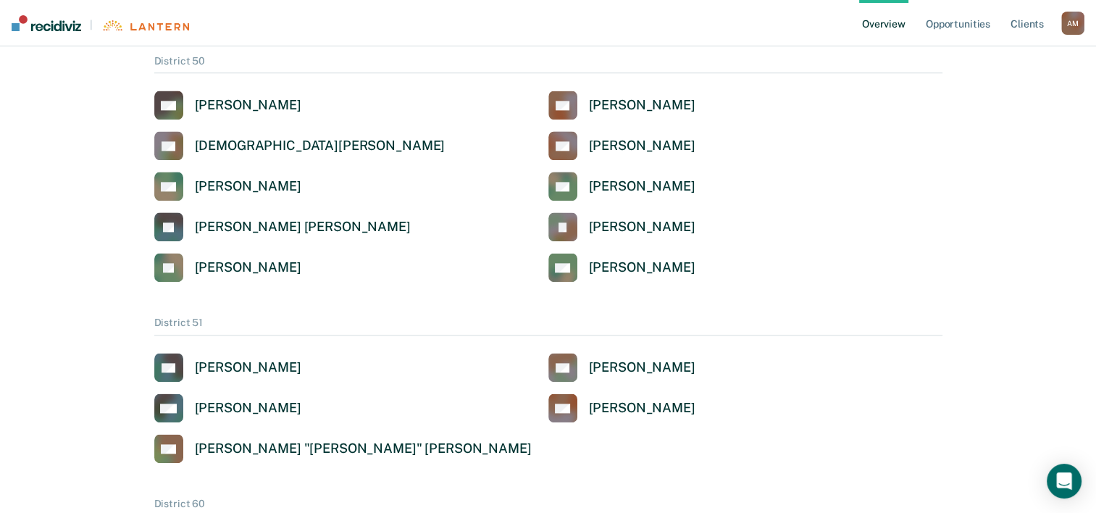
scroll to position [1817, 0]
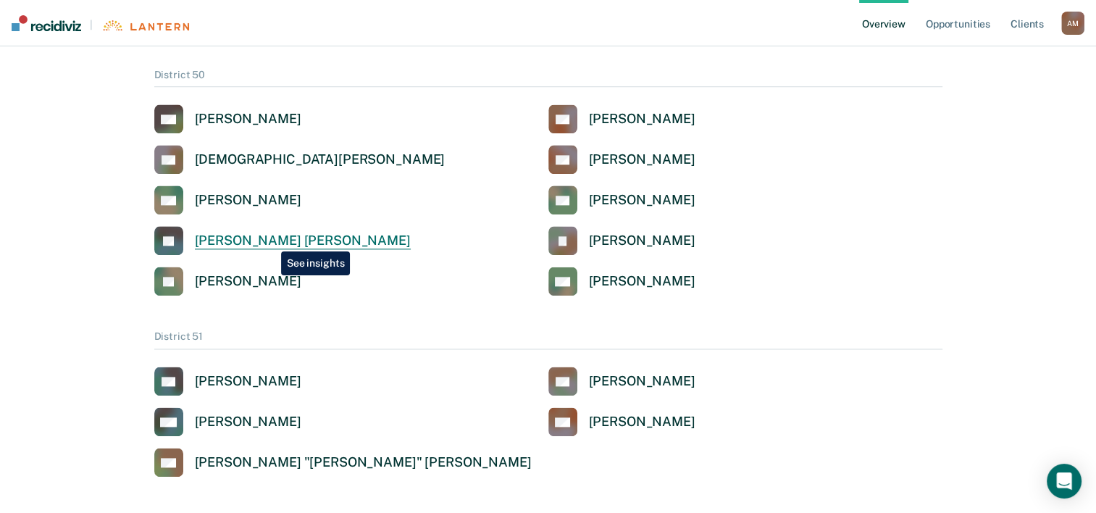
click at [270, 240] on div "[PERSON_NAME] [PERSON_NAME]" at bounding box center [303, 240] width 216 height 17
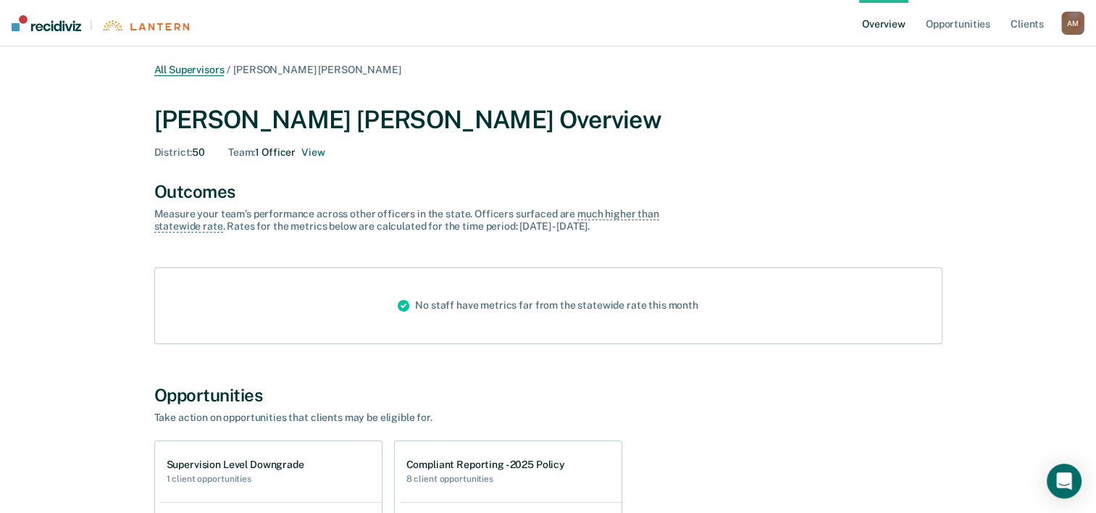
click at [202, 69] on link "All Supervisors" at bounding box center [189, 70] width 70 height 12
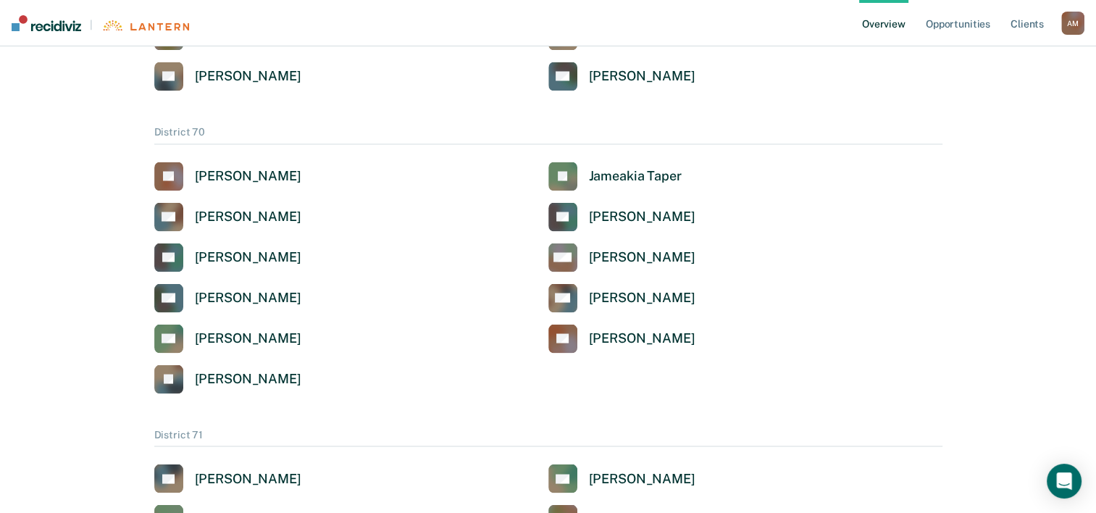
scroll to position [2696, 0]
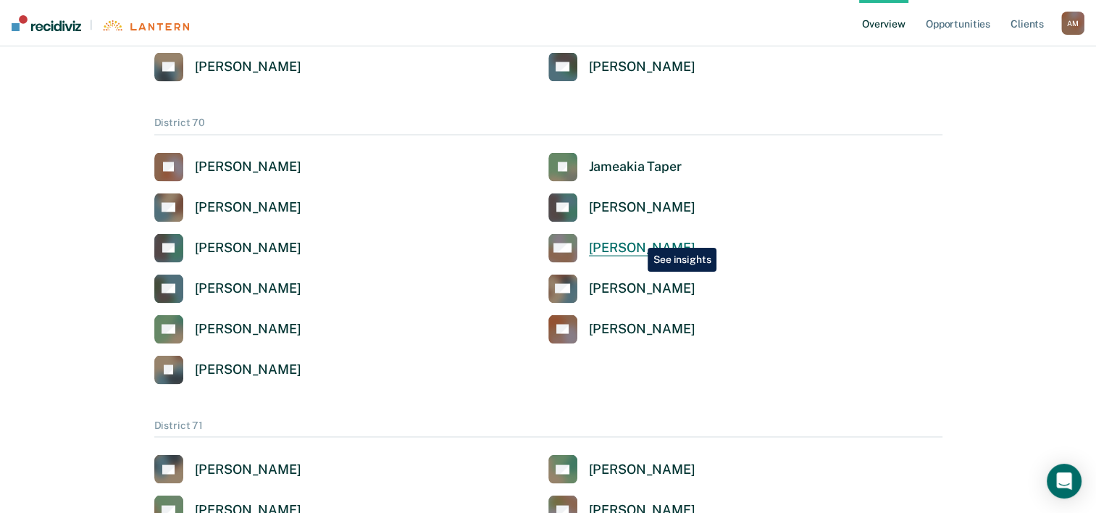
click at [637, 237] on link "MM [PERSON_NAME]" at bounding box center [621, 247] width 147 height 29
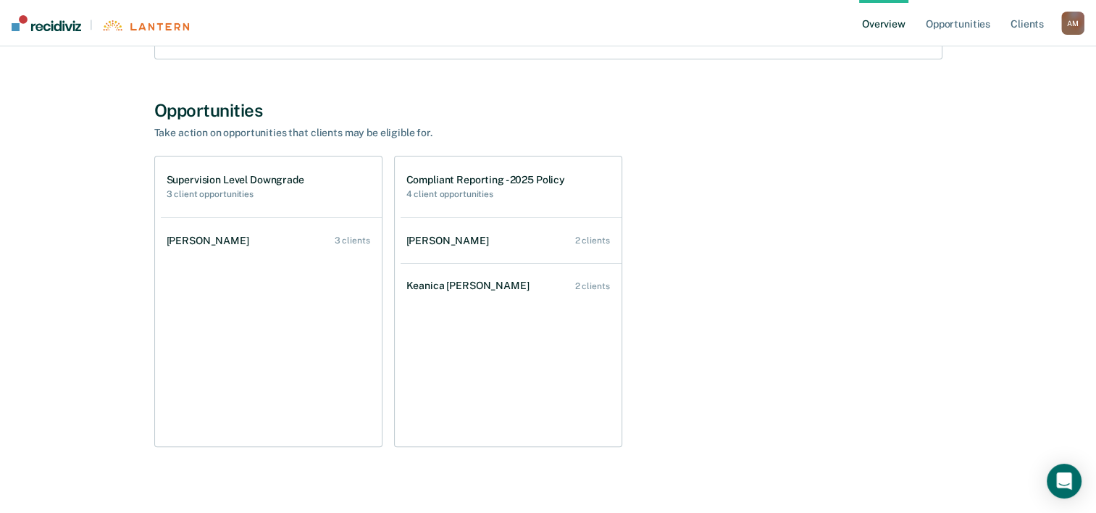
scroll to position [295, 0]
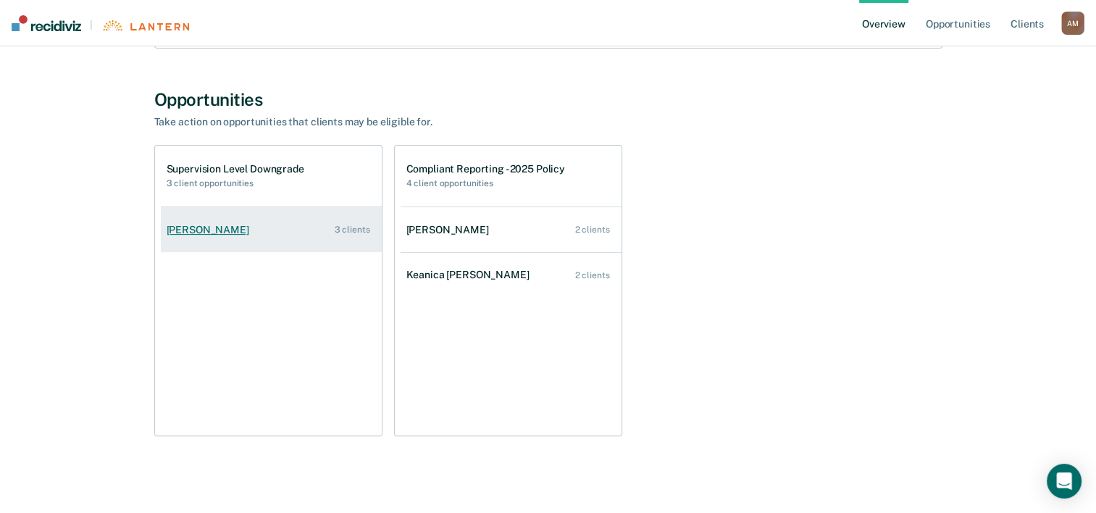
click at [209, 227] on div "[PERSON_NAME]" at bounding box center [211, 230] width 88 height 12
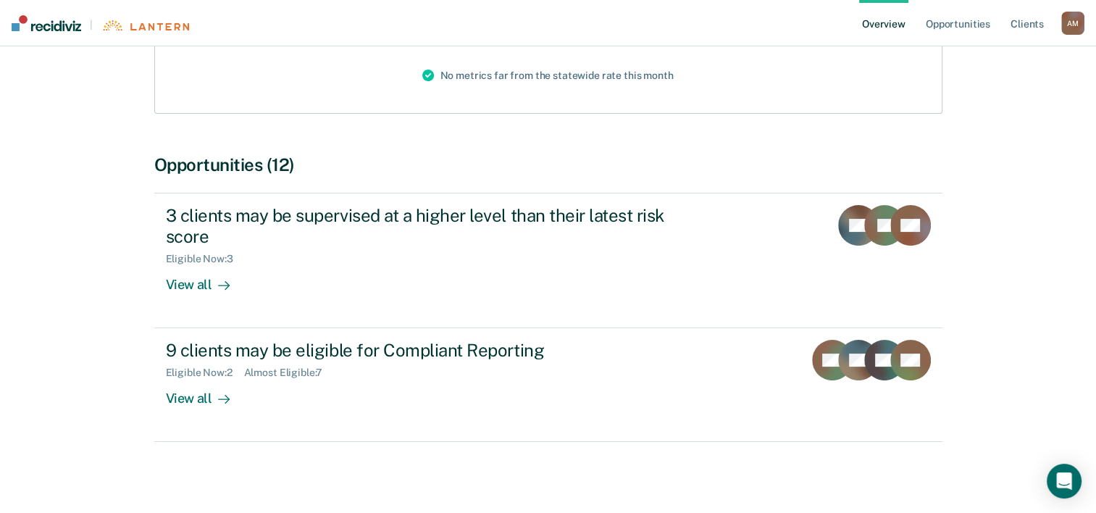
scroll to position [203, 0]
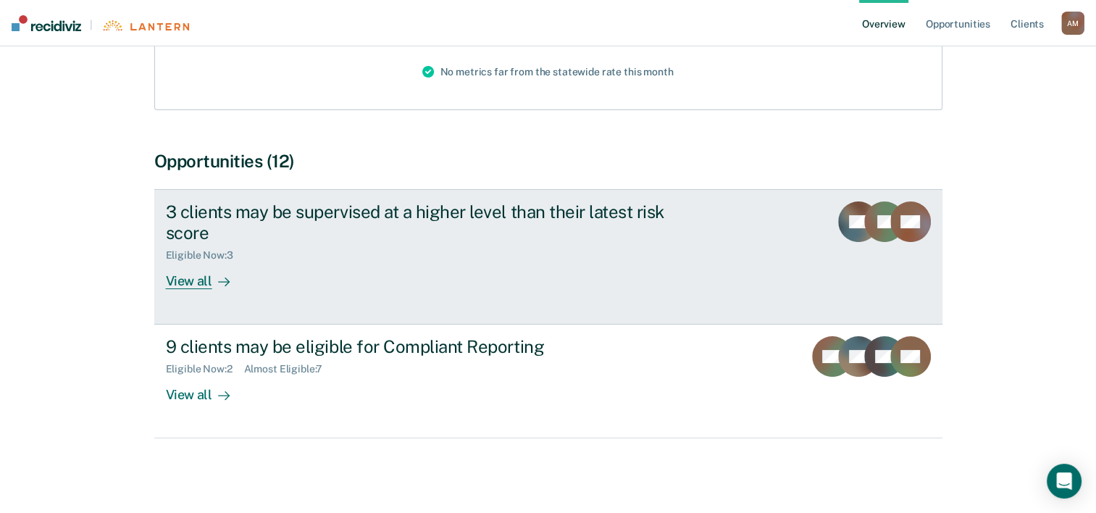
click at [170, 274] on div "View all" at bounding box center [206, 275] width 81 height 28
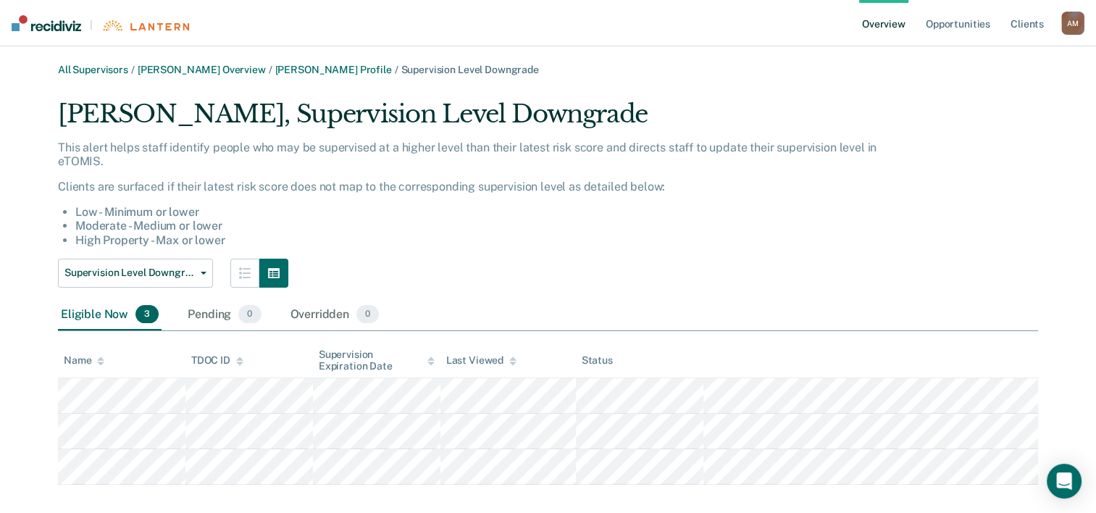
scroll to position [17, 0]
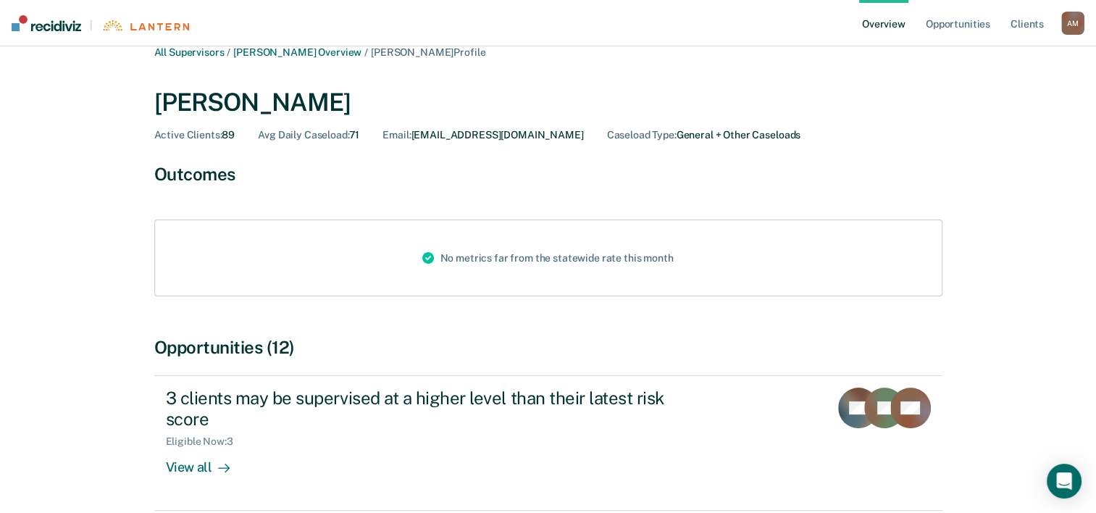
scroll to position [203, 0]
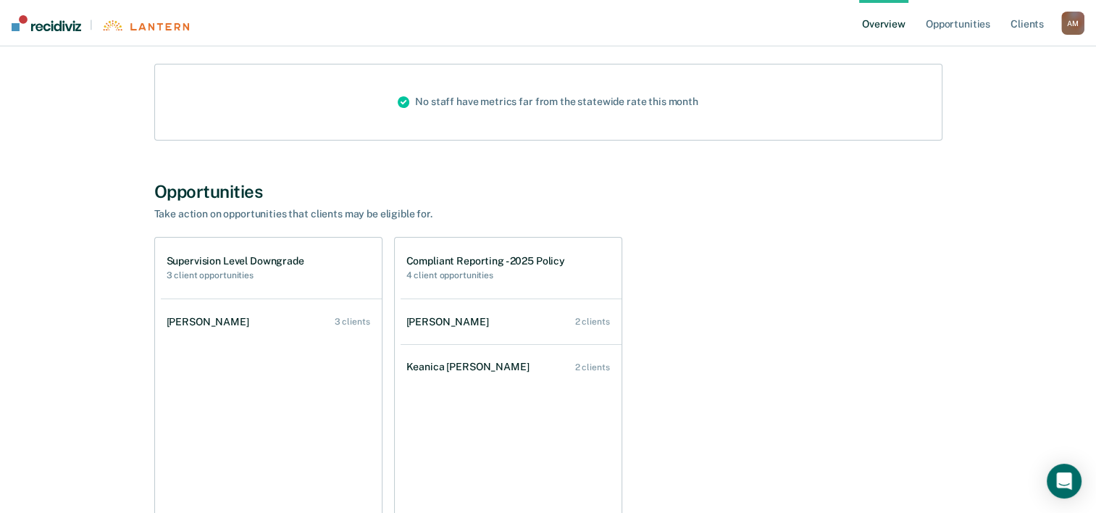
scroll to position [295, 0]
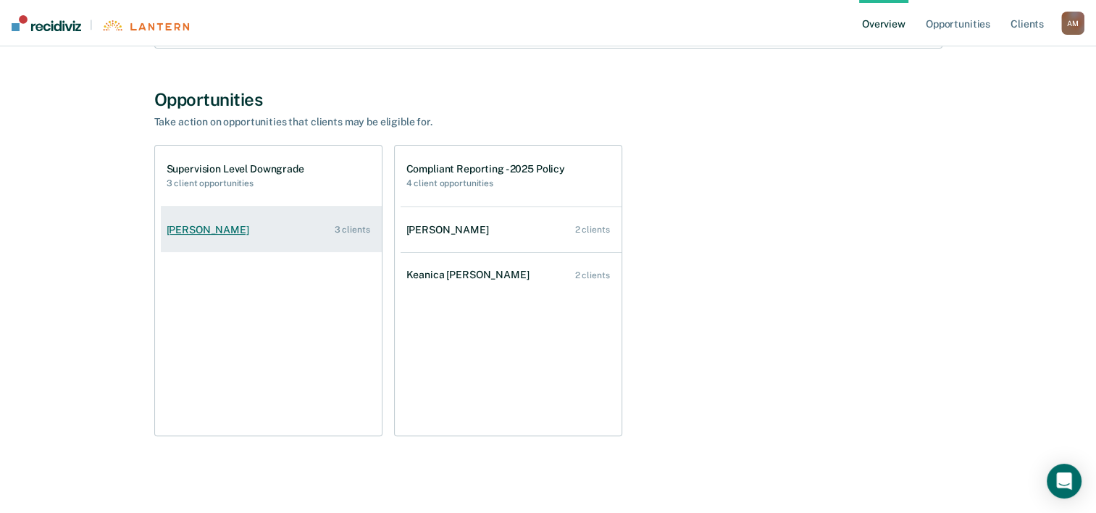
click at [235, 229] on div "[PERSON_NAME]" at bounding box center [211, 230] width 88 height 12
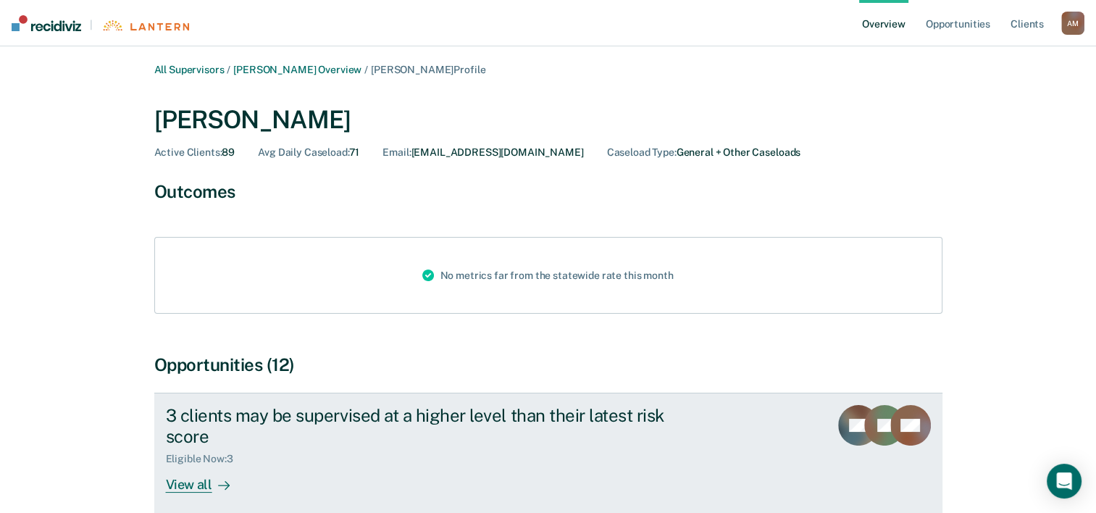
click at [195, 488] on div "View all" at bounding box center [206, 478] width 81 height 28
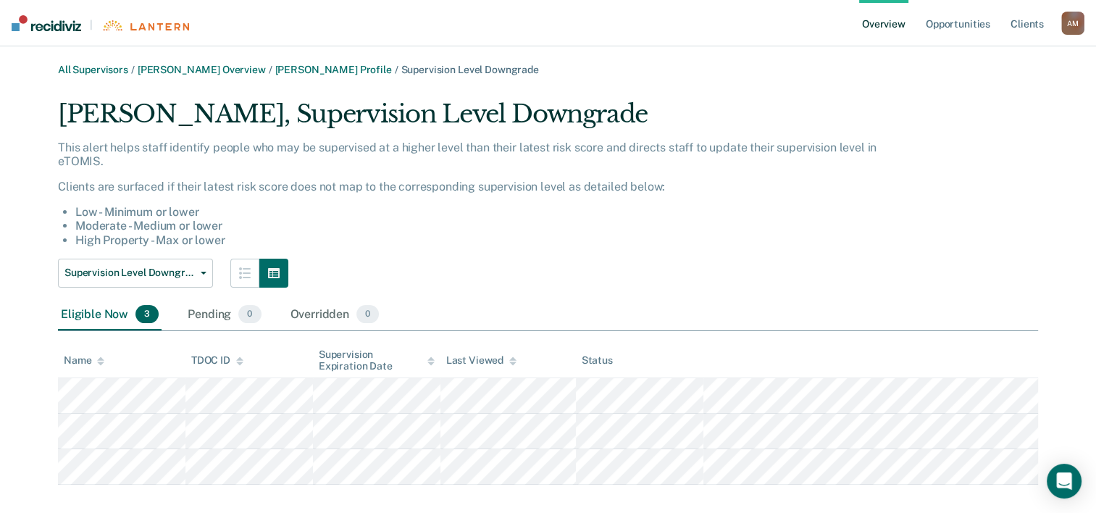
scroll to position [17, 0]
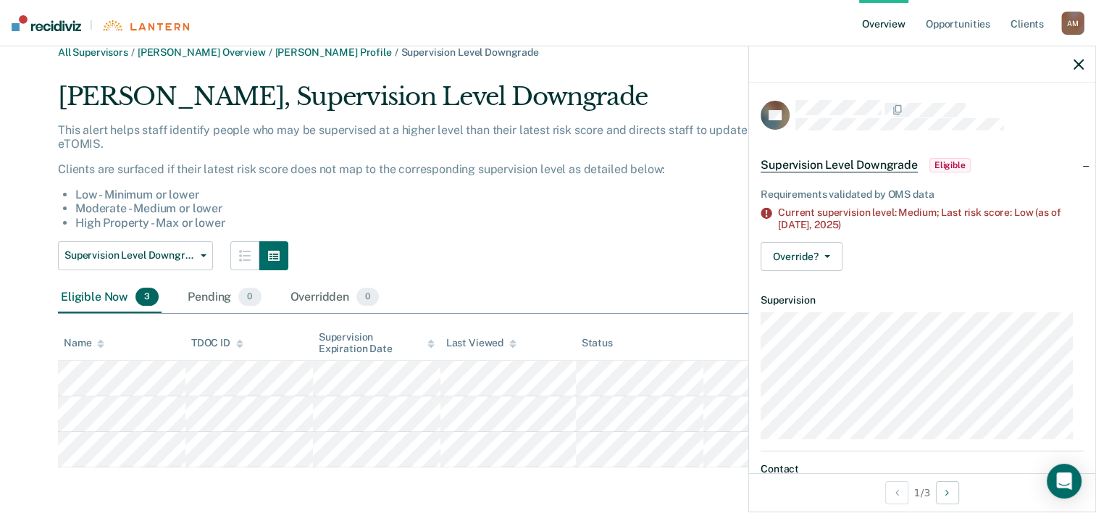
click at [563, 235] on div "This alert helps staff identify people who may be supervised at a higher level …" at bounding box center [469, 182] width 822 height 118
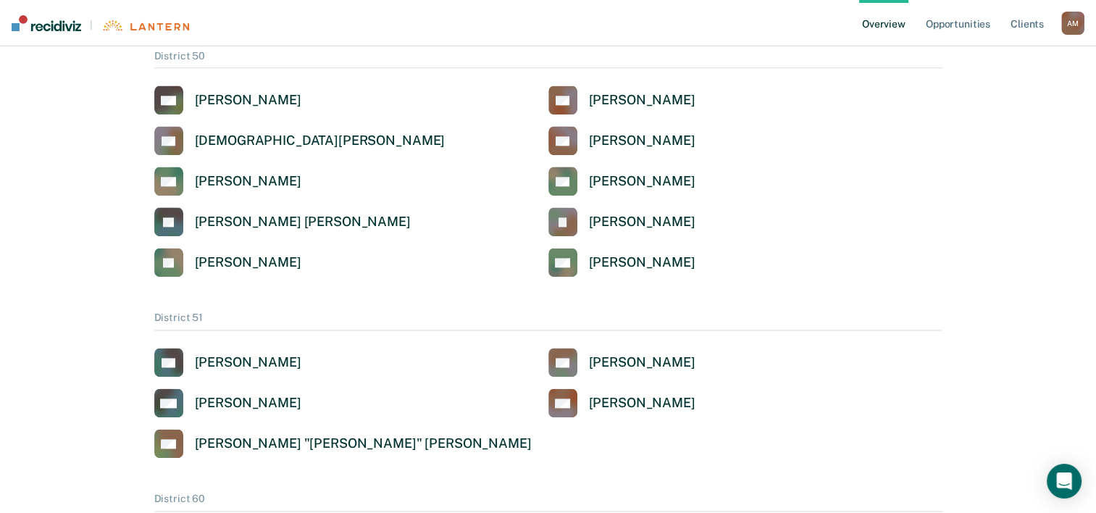
scroll to position [1803, 0]
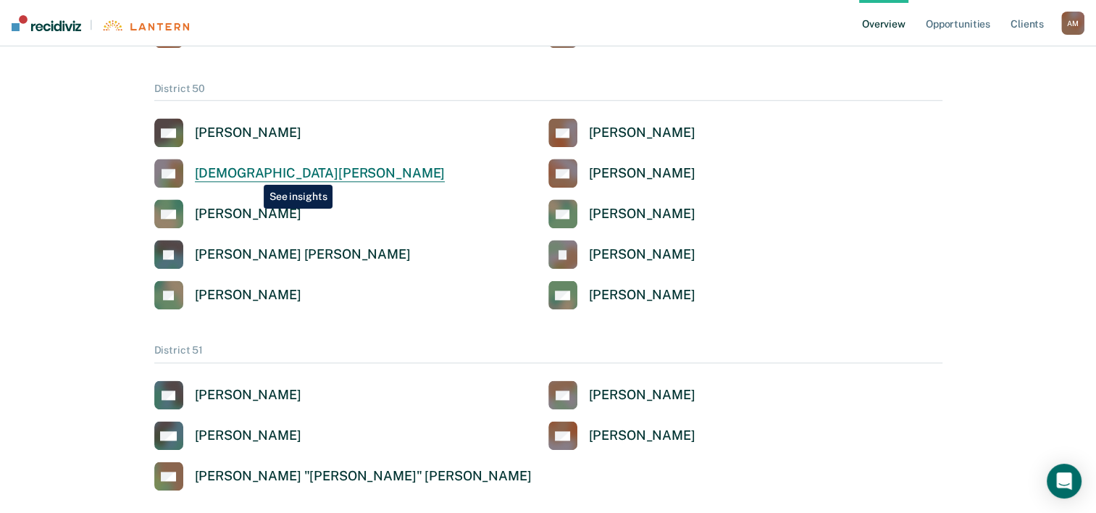
click at [253, 174] on div "[DEMOGRAPHIC_DATA][PERSON_NAME]" at bounding box center [320, 173] width 251 height 17
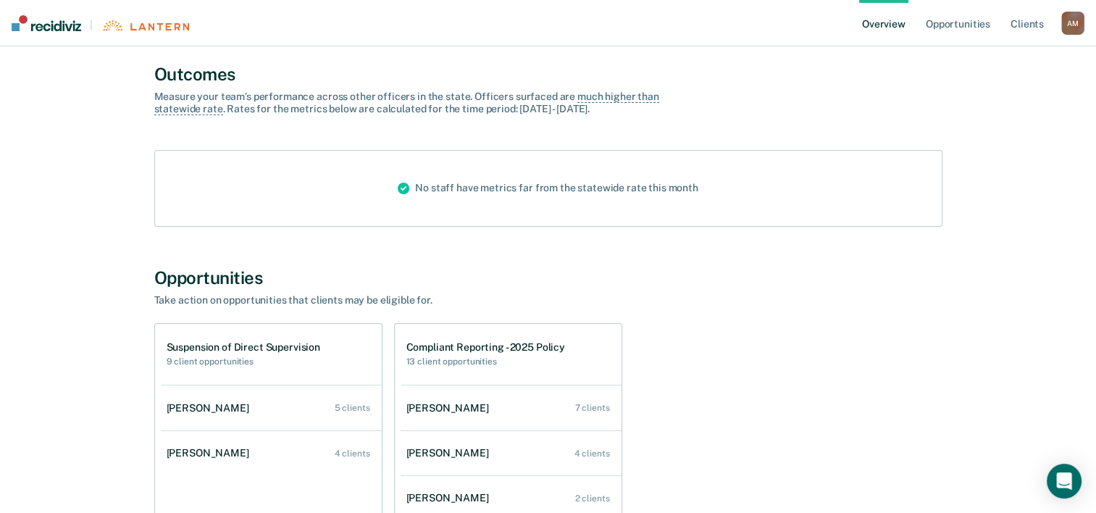
scroll to position [113, 0]
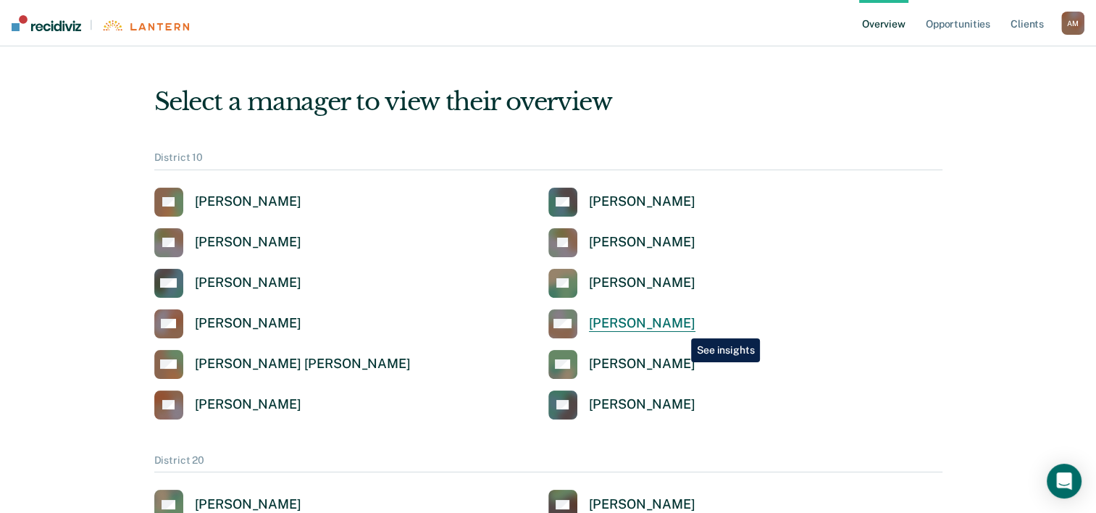
click at [680, 327] on div "[PERSON_NAME]" at bounding box center [642, 323] width 106 height 17
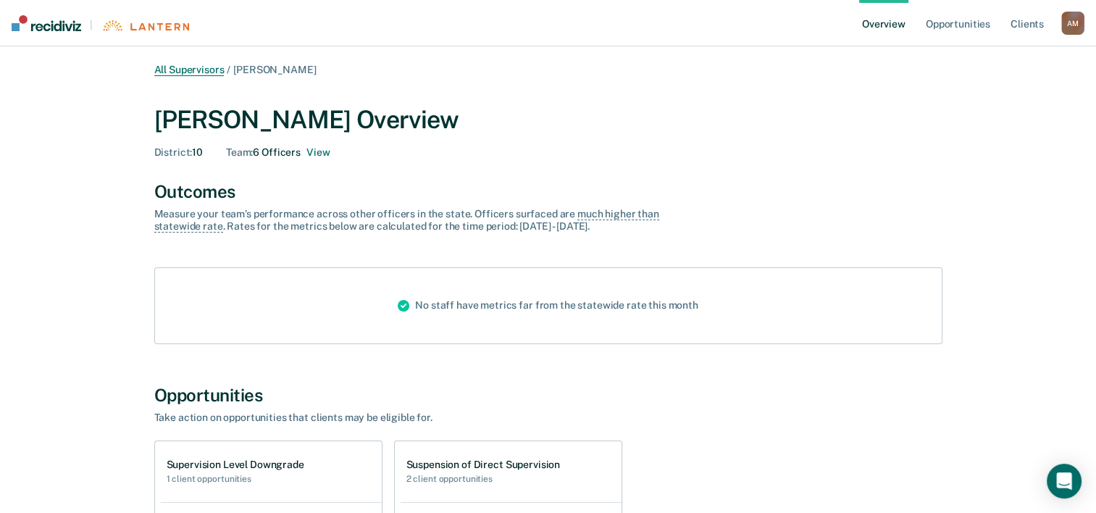
click at [177, 72] on link "All Supervisors" at bounding box center [189, 70] width 70 height 12
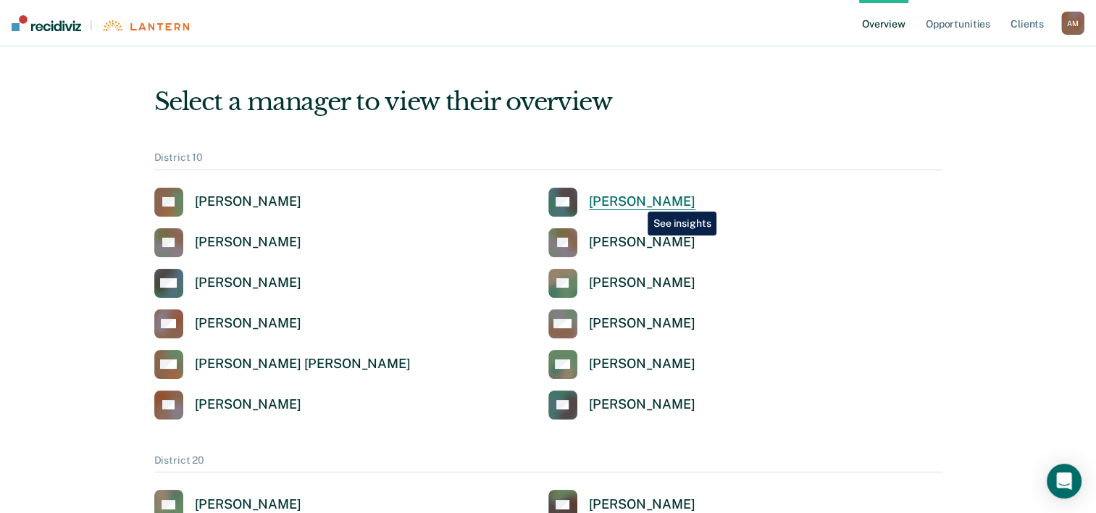
click at [637, 201] on div "[PERSON_NAME]" at bounding box center [642, 201] width 106 height 17
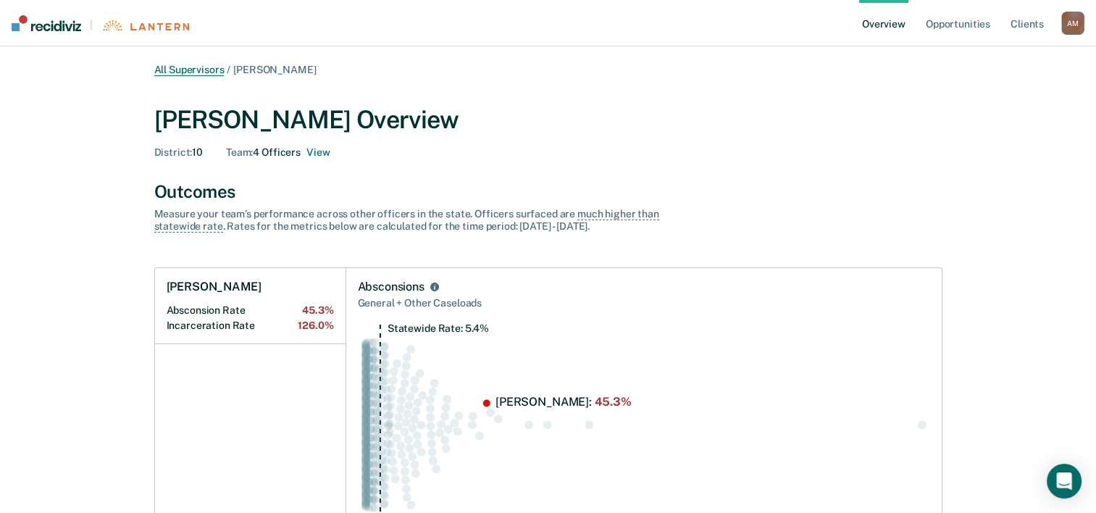
click at [202, 69] on link "All Supervisors" at bounding box center [189, 70] width 70 height 12
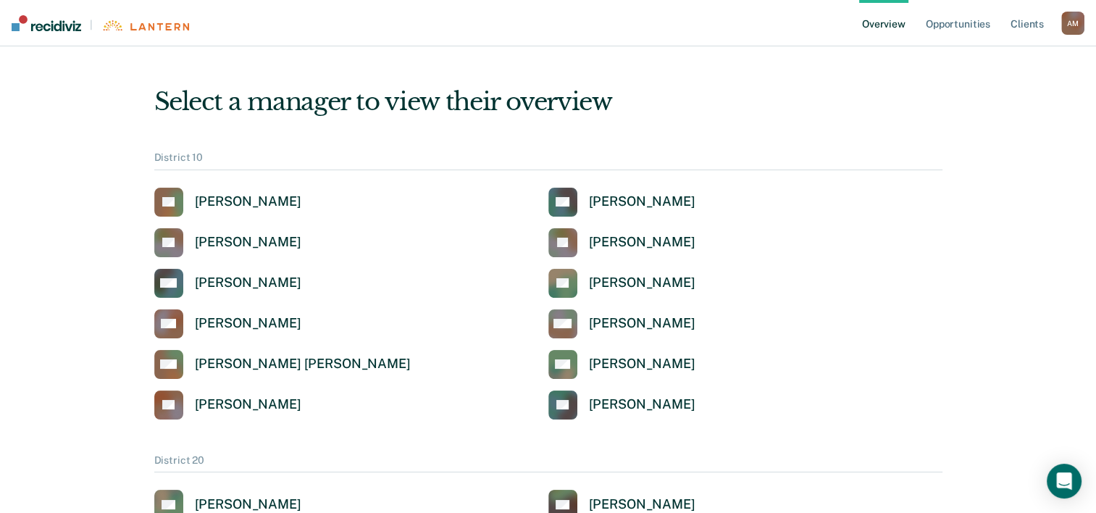
click at [615, 222] on div "[PERSON_NAME] [PERSON_NAME] [PERSON_NAME] DT [PERSON_NAME] JB [PERSON_NAME] KW …" at bounding box center [548, 304] width 788 height 232
click at [600, 235] on div "[PERSON_NAME]" at bounding box center [642, 242] width 106 height 17
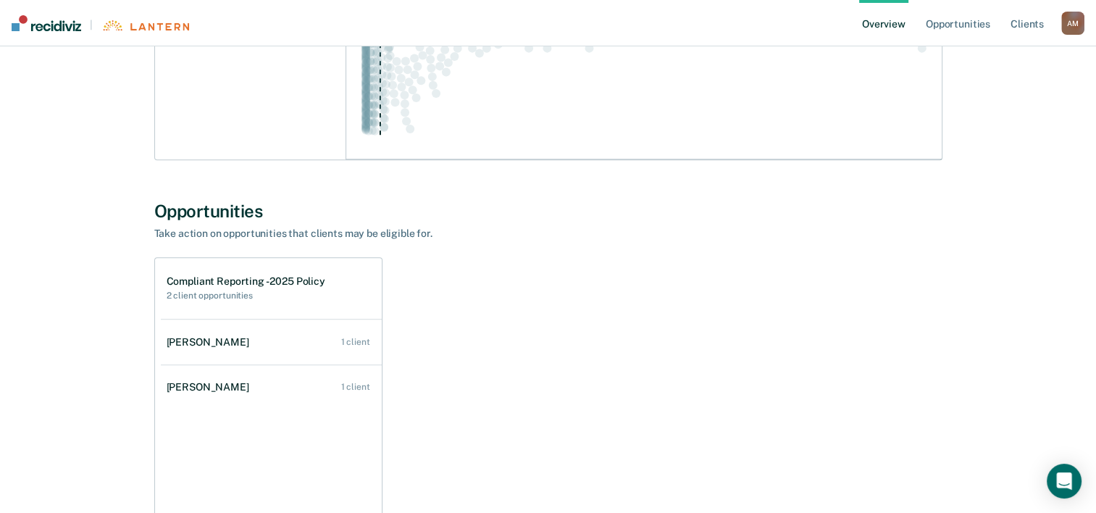
scroll to position [710, 0]
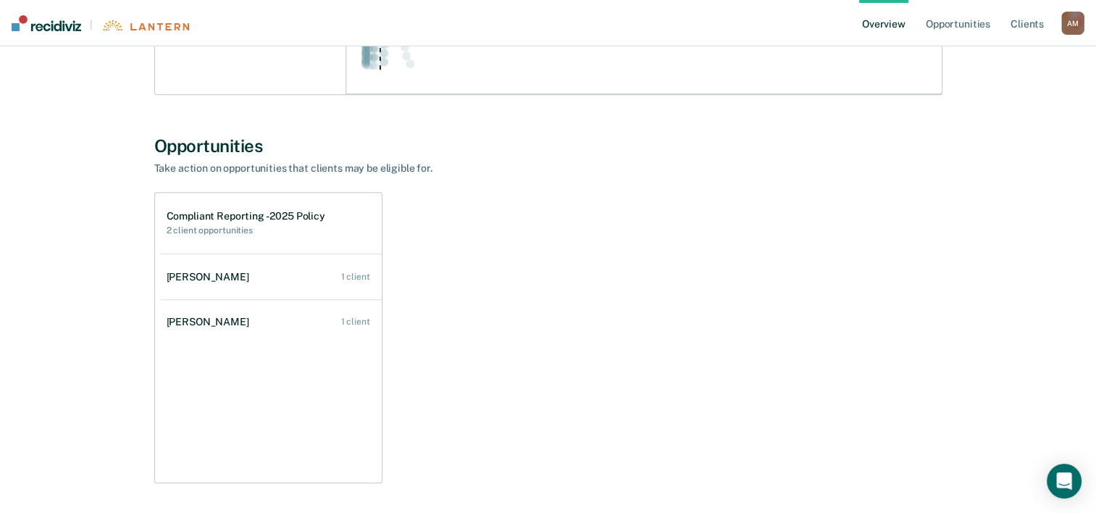
drag, startPoint x: 1106, startPoint y: 389, endPoint x: 909, endPoint y: 282, distance: 223.6
click at [909, 282] on div "Compliant Reporting - 2025 Policy 2 client opportunities [PERSON_NAME] 1 client…" at bounding box center [548, 337] width 788 height 291
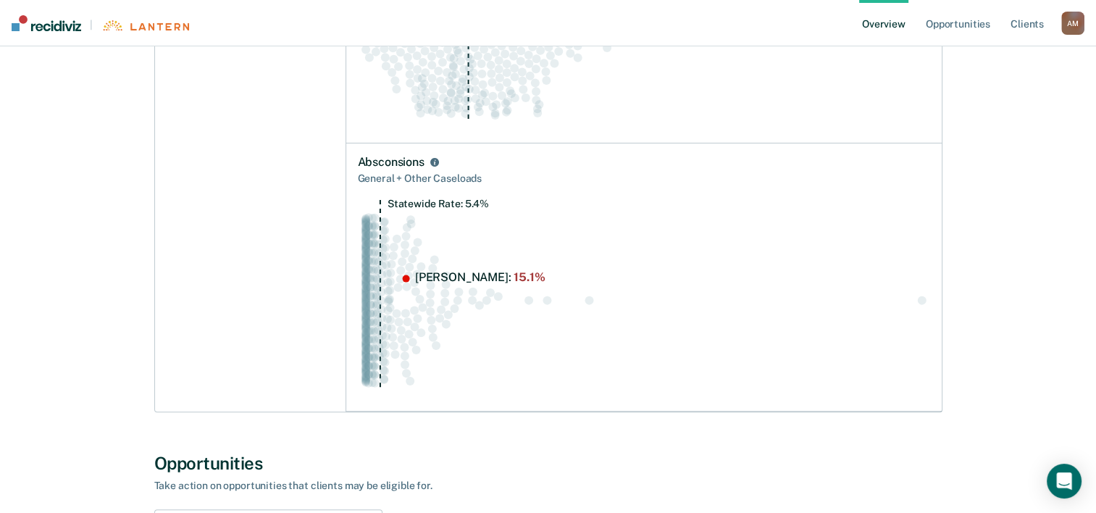
scroll to position [0, 0]
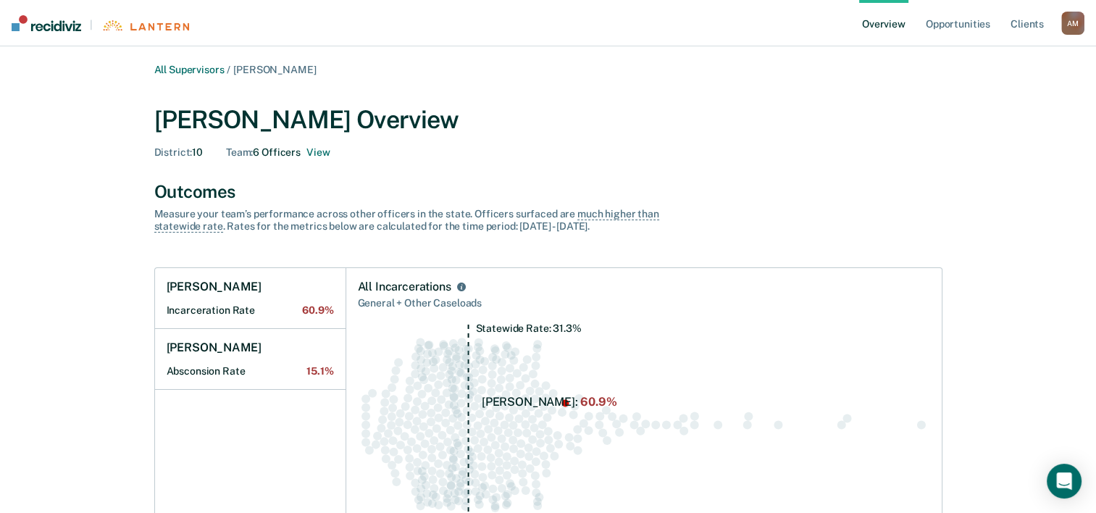
click at [1071, 29] on div "A M" at bounding box center [1072, 23] width 23 height 23
click at [984, 94] on link "Log Out" at bounding box center [1014, 94] width 117 height 12
